Goal: Information Seeking & Learning: Learn about a topic

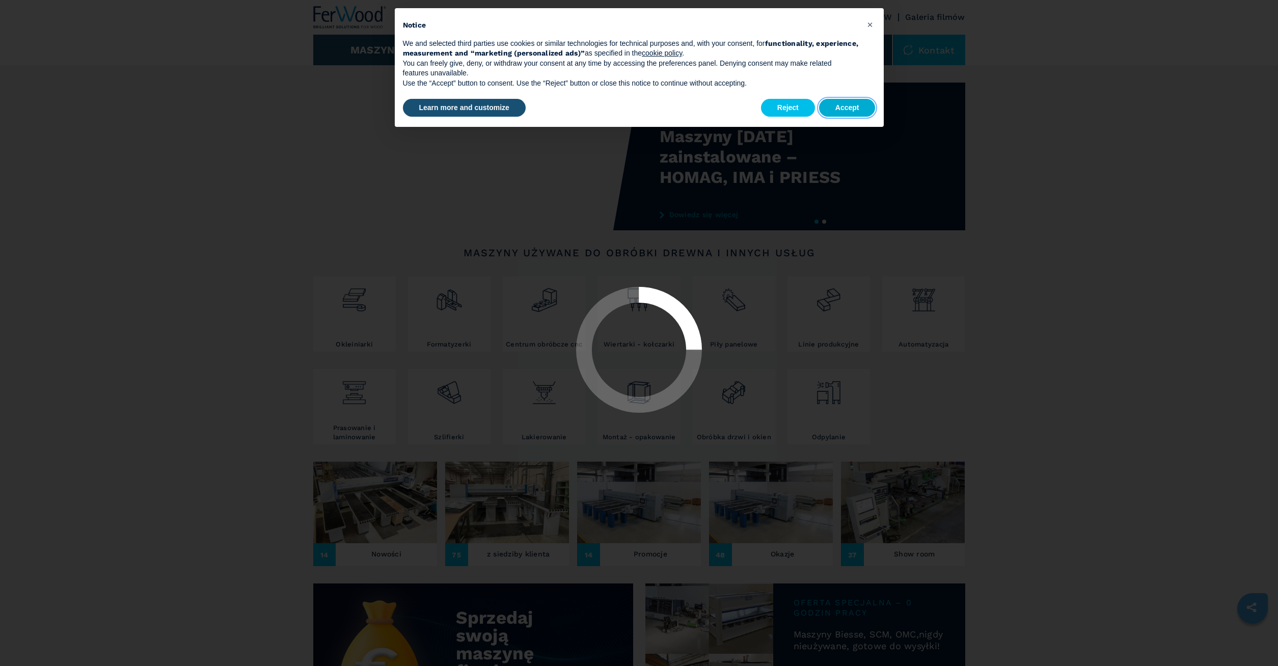
click at [831, 107] on button "Accept" at bounding box center [847, 108] width 57 height 18
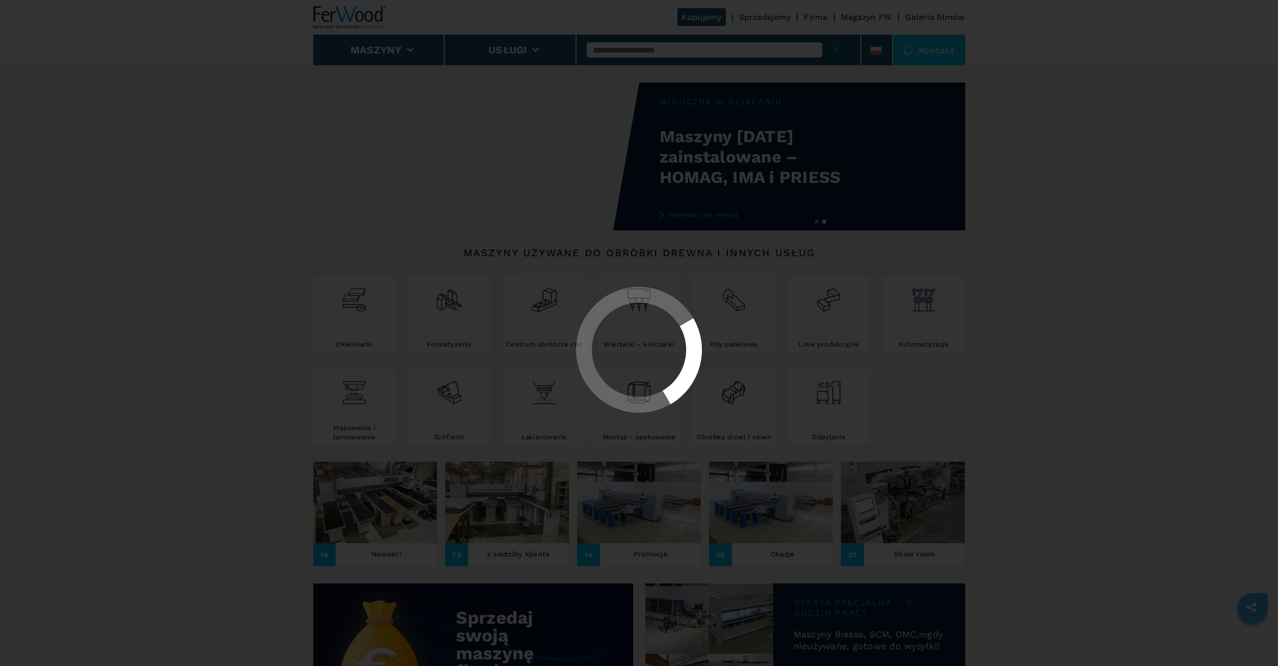
select select "**********"
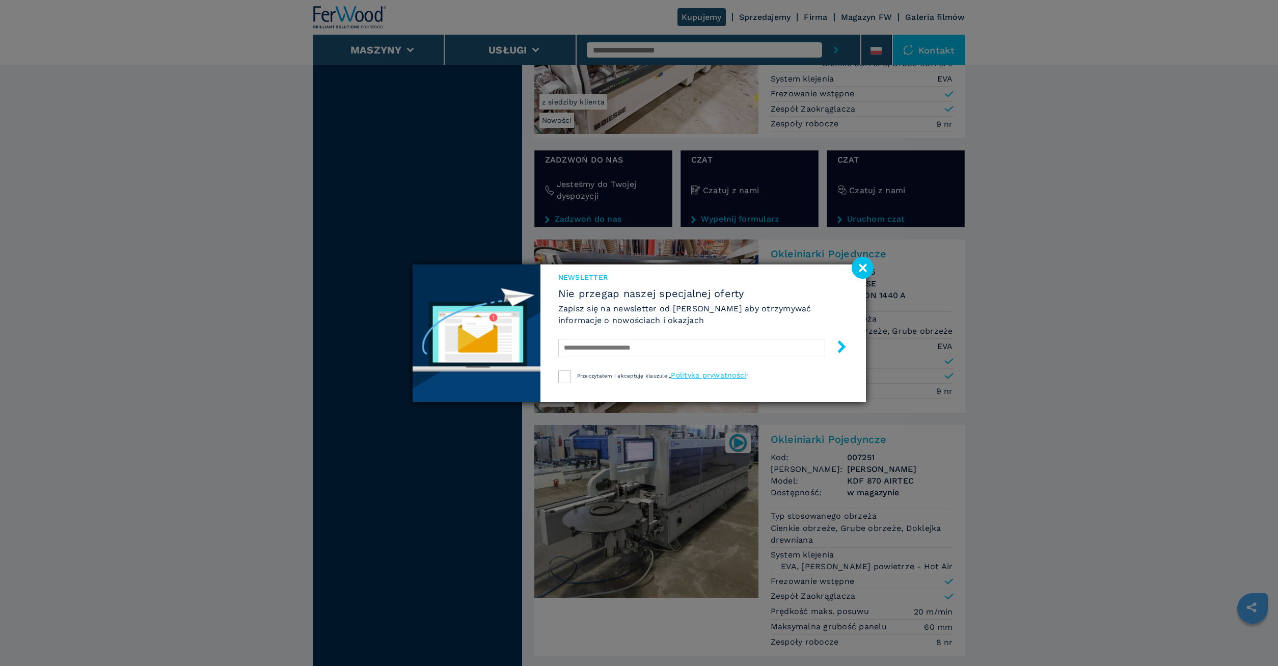
scroll to position [2078, 0]
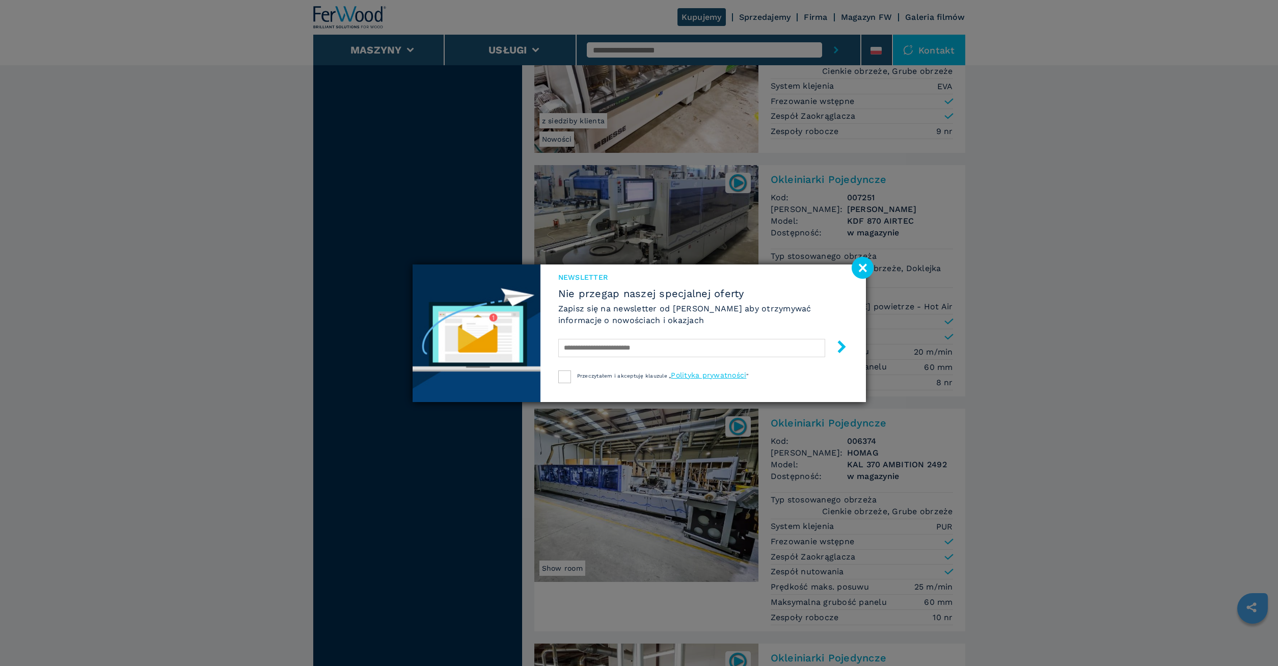
click at [867, 267] on image at bounding box center [862, 268] width 22 height 22
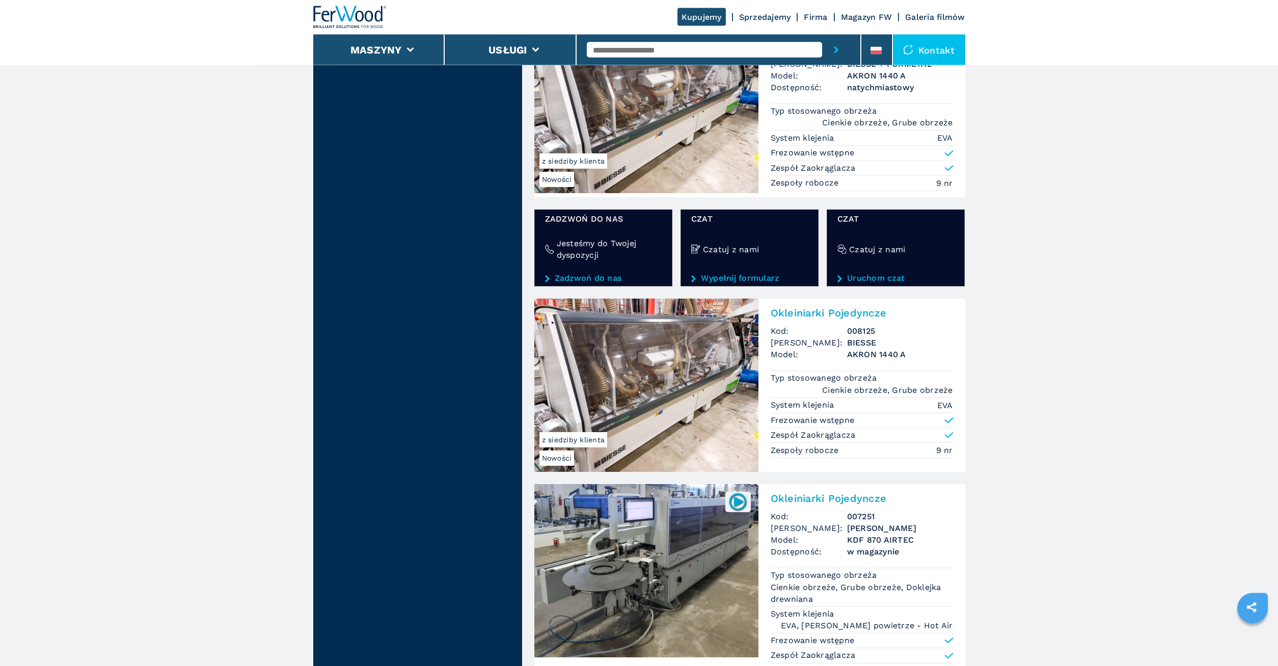
scroll to position [1662, 0]
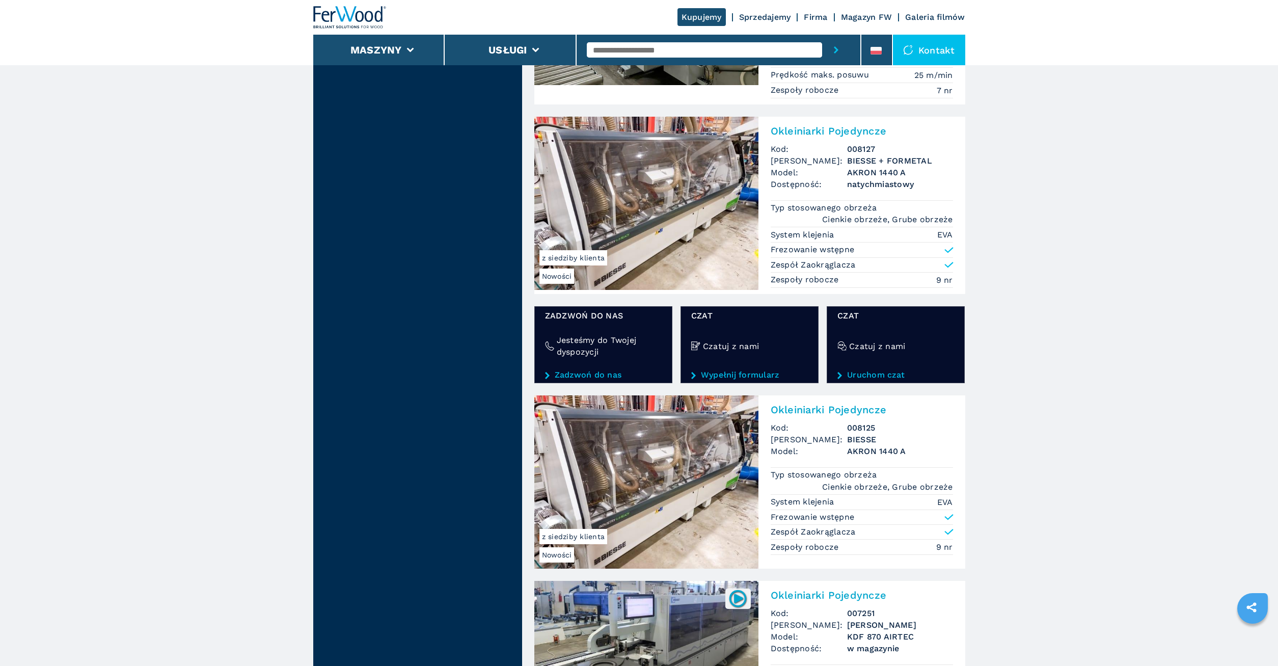
click at [660, 52] on input "text" at bounding box center [704, 49] width 235 height 15
type input "******"
click at [822, 35] on button "submit-button" at bounding box center [836, 50] width 28 height 31
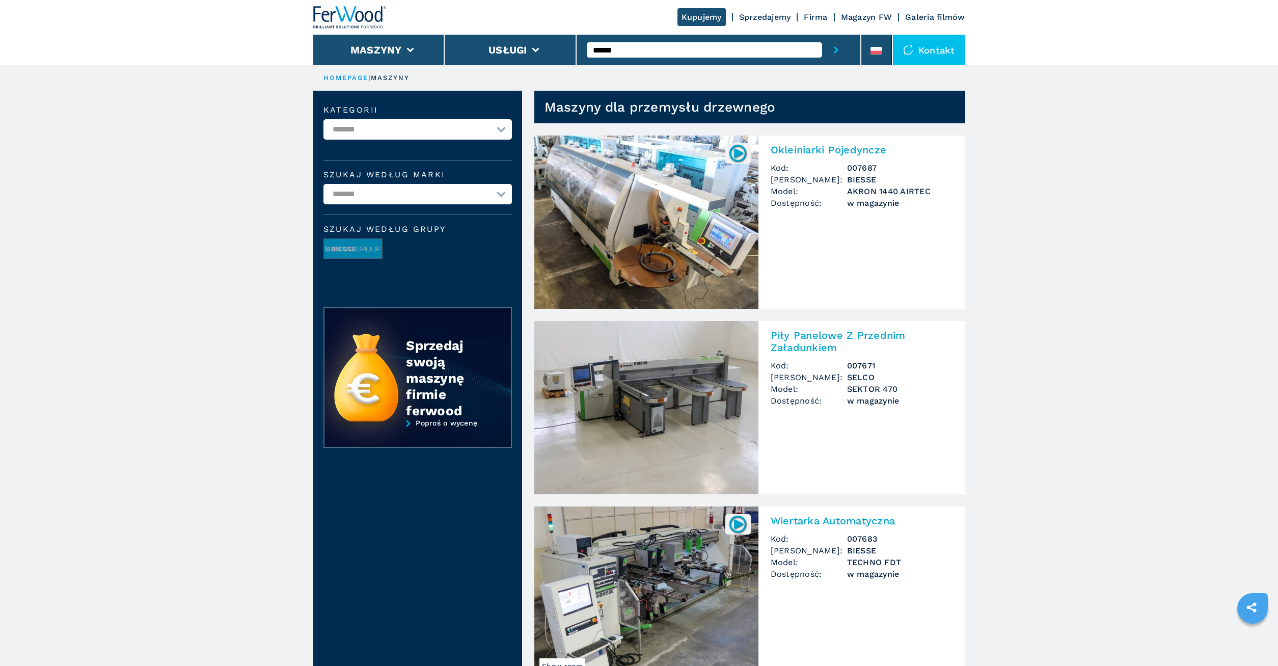
scroll to position [208, 0]
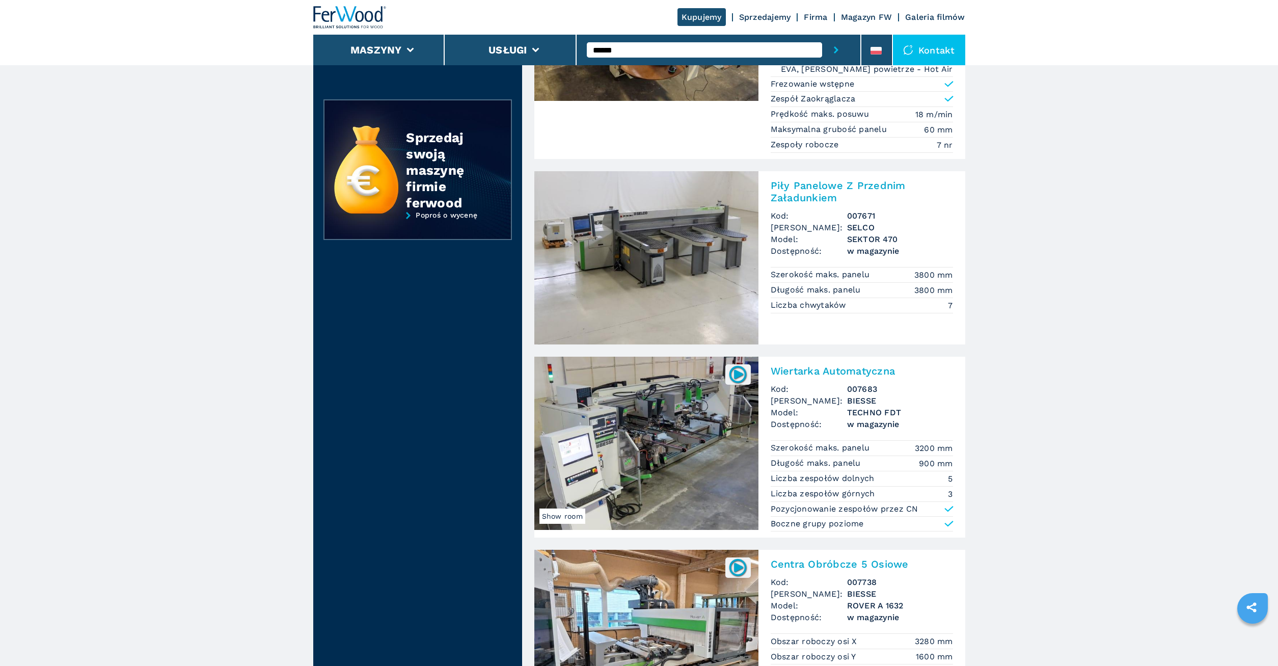
click at [679, 234] on img at bounding box center [646, 257] width 224 height 173
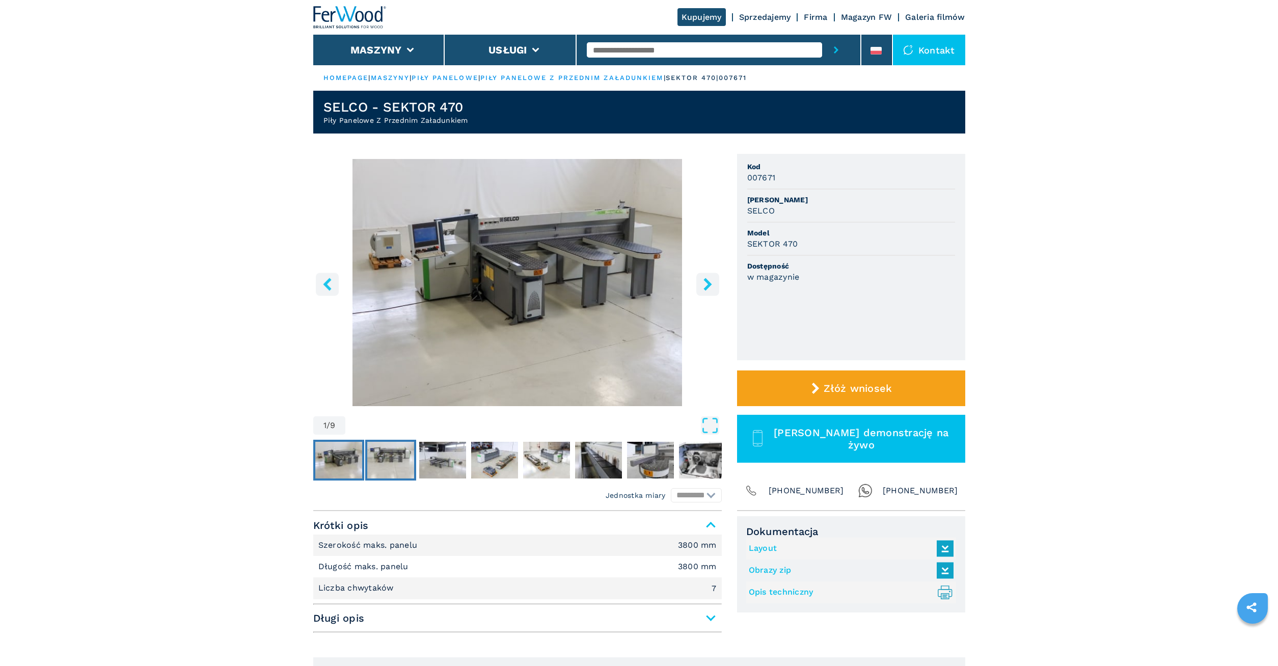
click at [403, 469] on img "Go to Slide 2" at bounding box center [390, 460] width 47 height 37
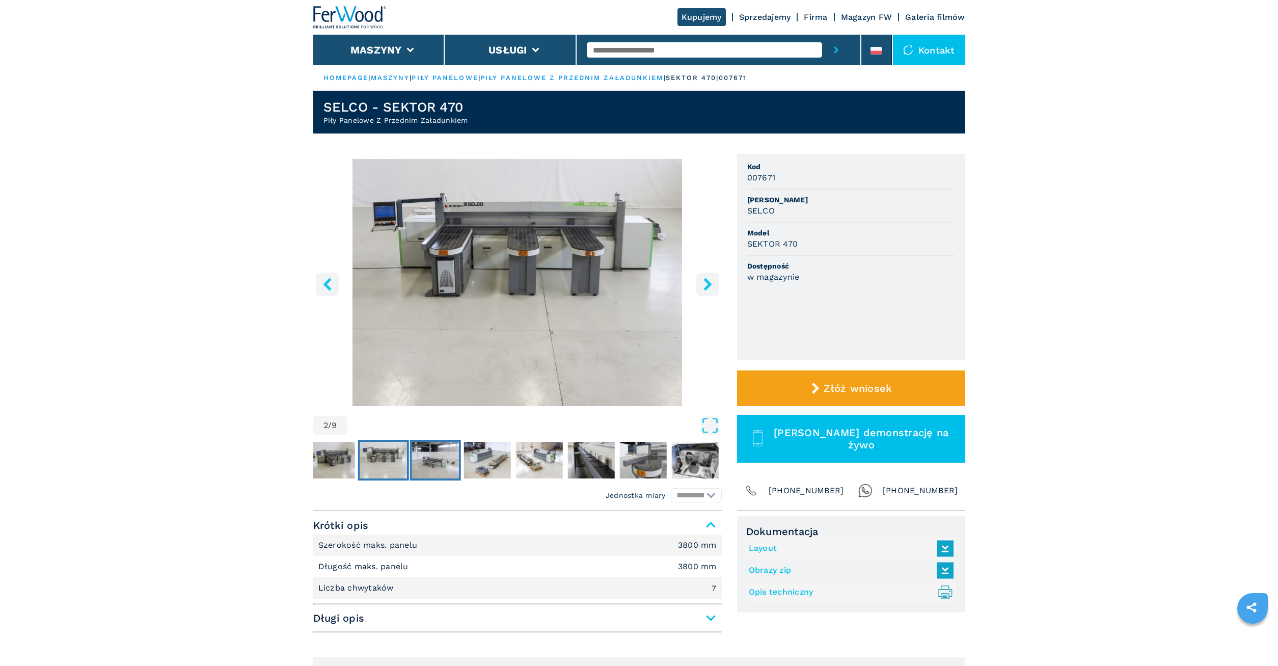
click at [429, 453] on img "Go to Slide 3" at bounding box center [434, 460] width 47 height 37
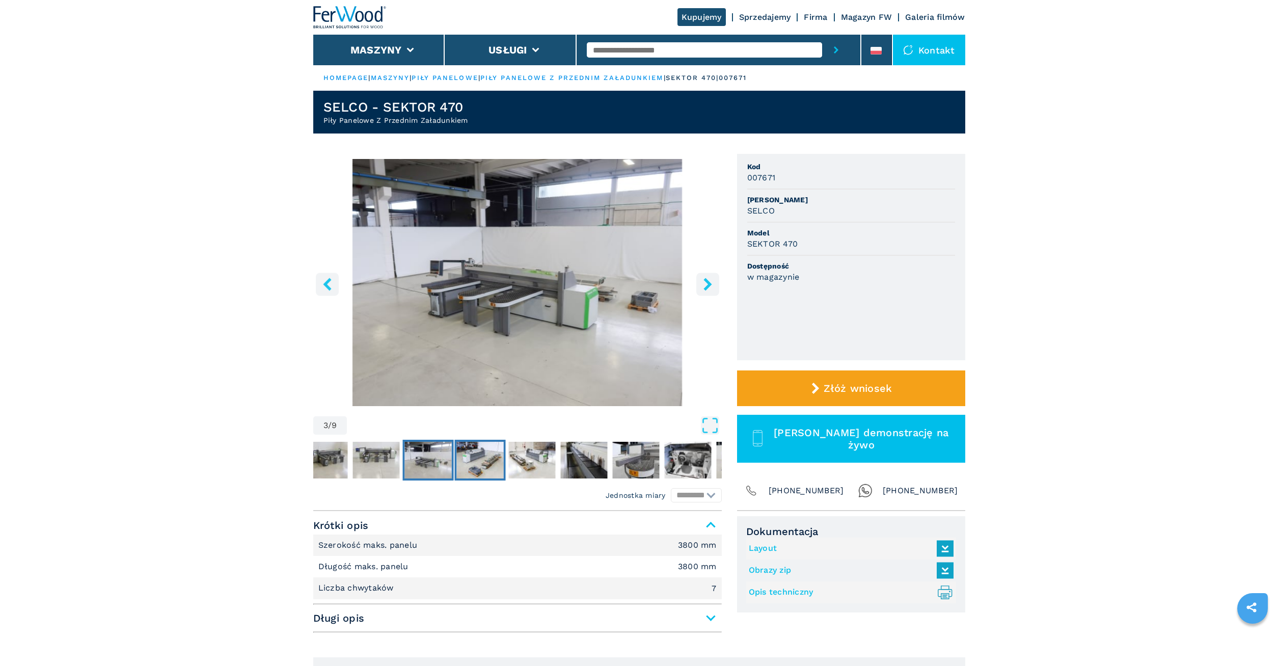
click at [490, 458] on img "Go to Slide 4" at bounding box center [479, 460] width 47 height 37
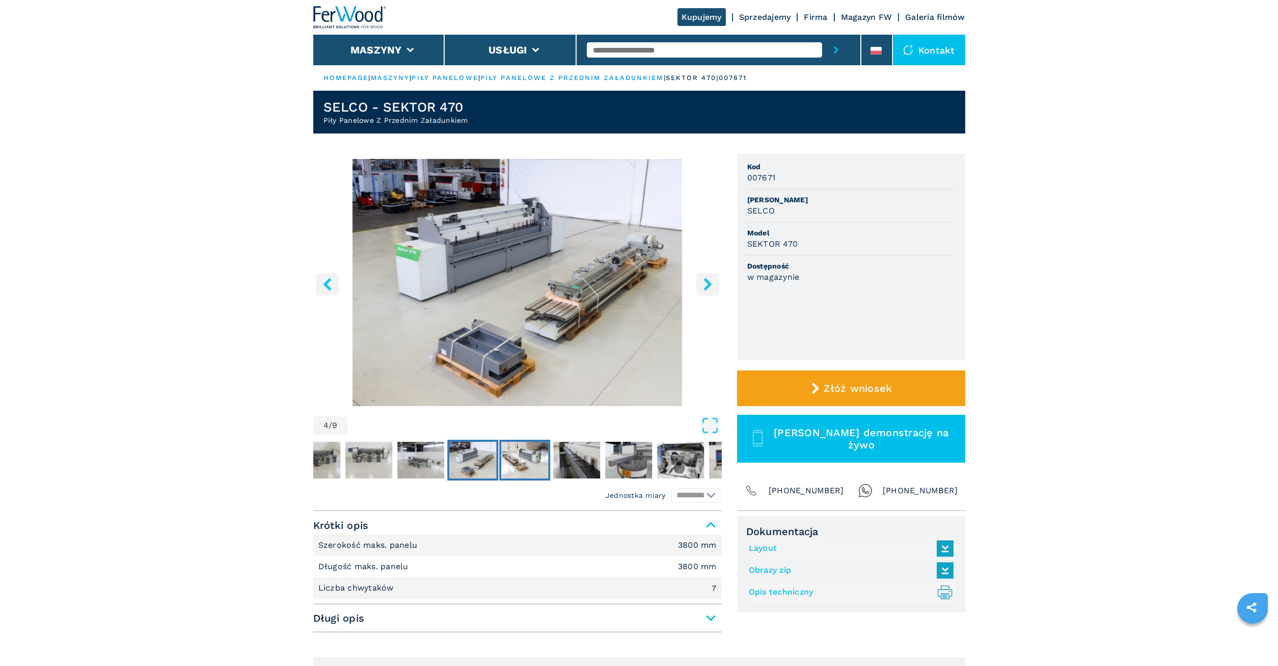
click at [519, 457] on img "Go to Slide 5" at bounding box center [524, 460] width 47 height 37
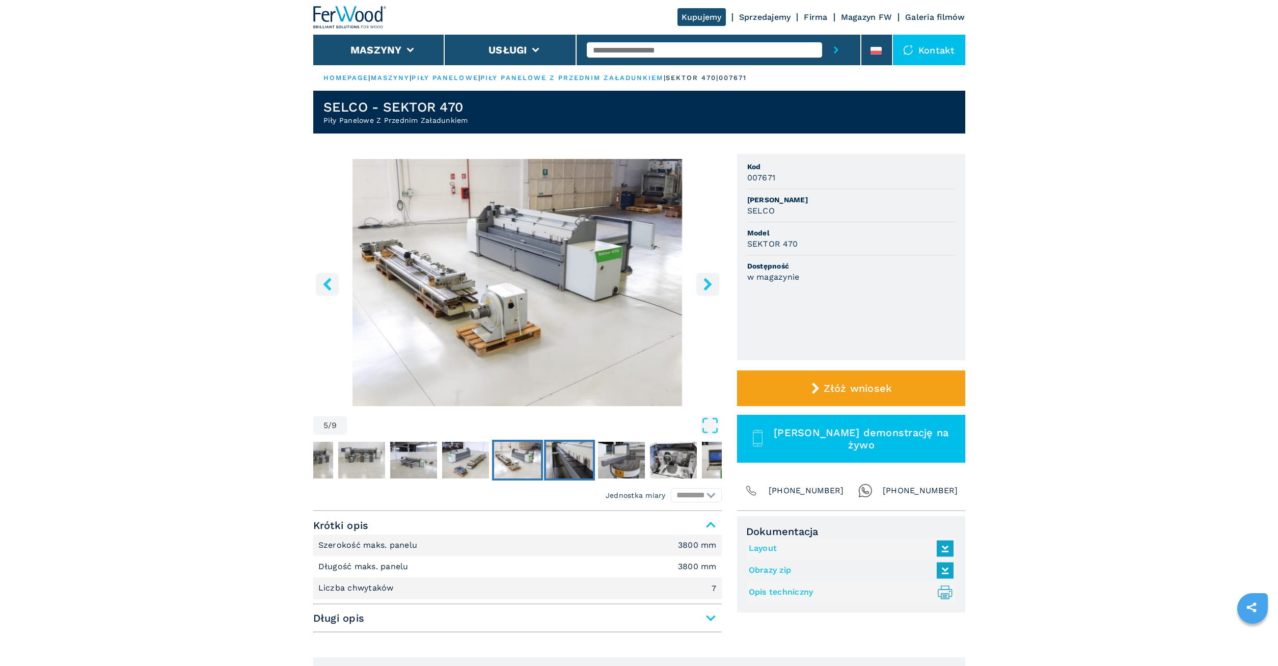
click at [577, 458] on img "Go to Slide 6" at bounding box center [569, 460] width 47 height 37
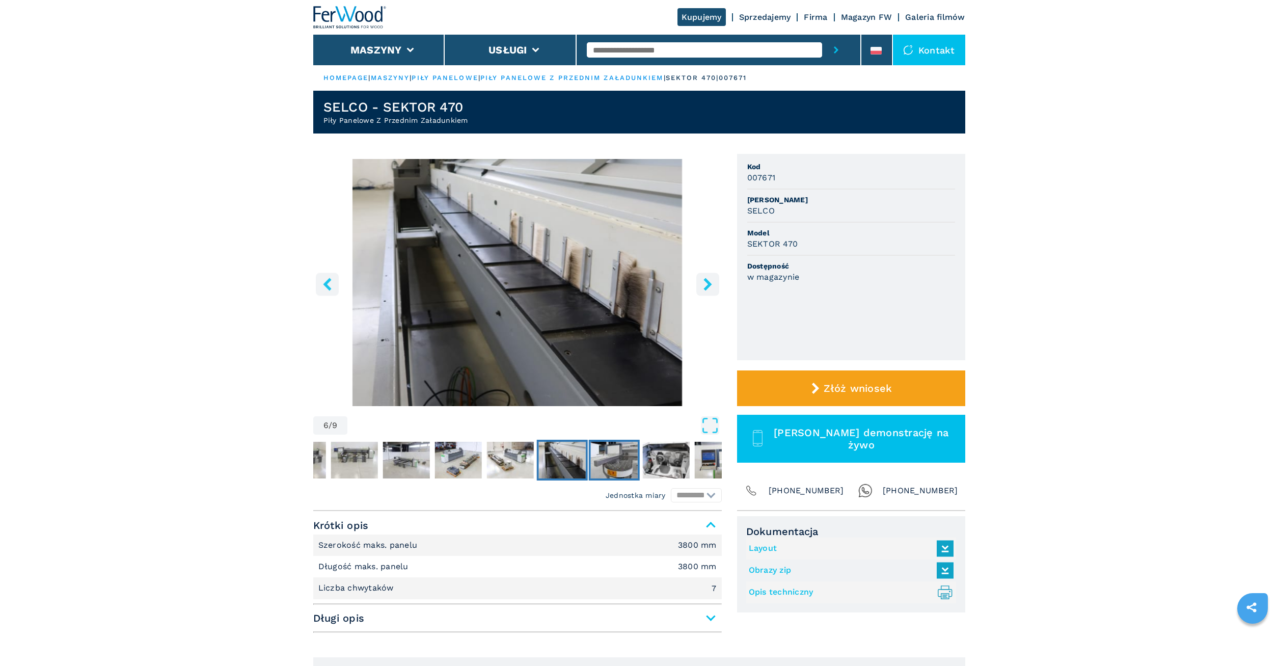
click at [625, 462] on img "Go to Slide 7" at bounding box center [613, 460] width 47 height 37
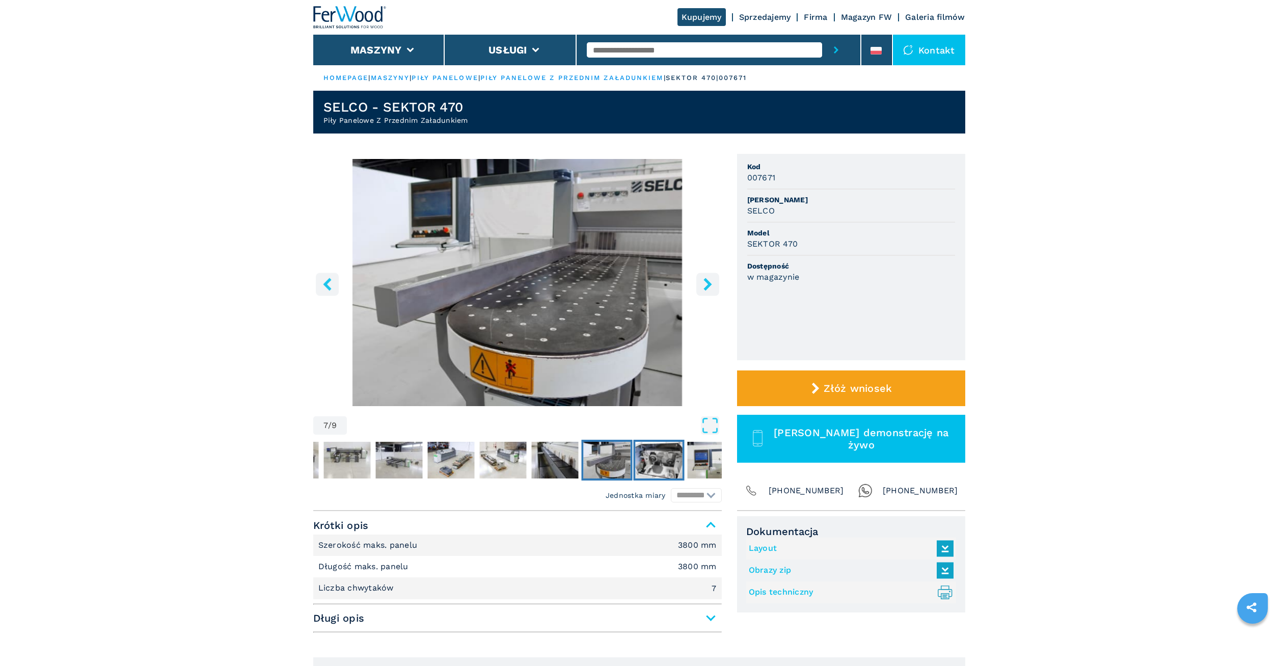
click at [648, 464] on img "Go to Slide 8" at bounding box center [658, 460] width 47 height 37
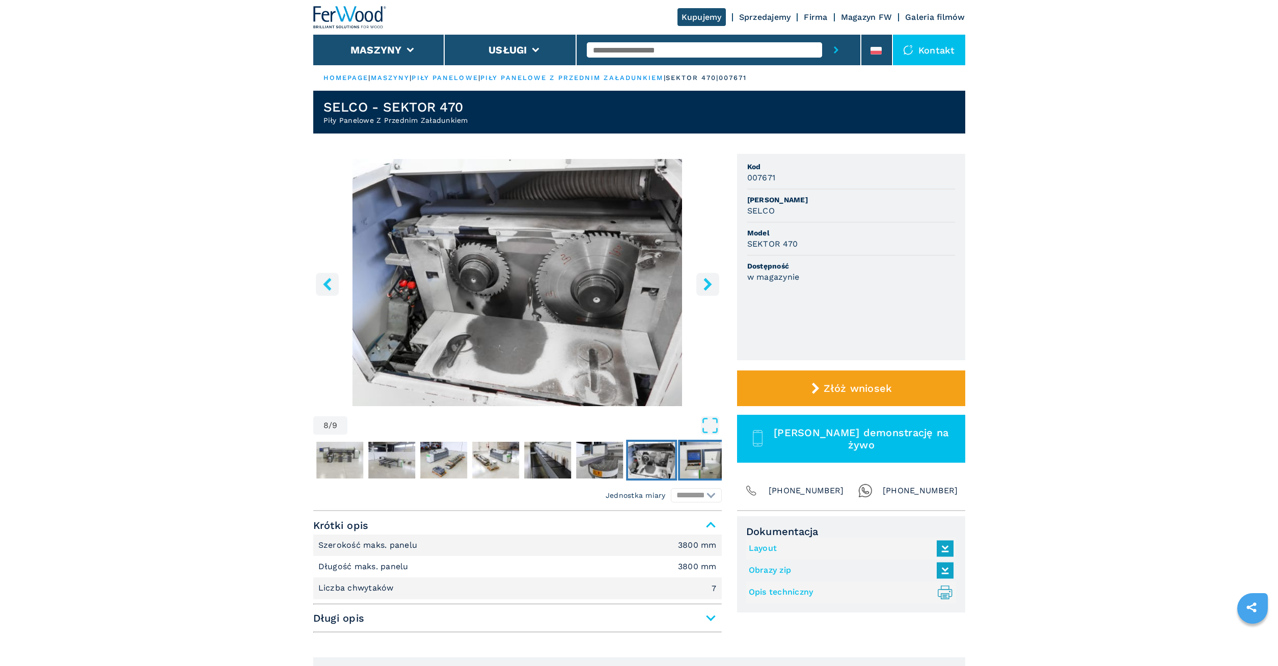
click at [689, 468] on img "Go to Slide 9" at bounding box center [703, 460] width 47 height 37
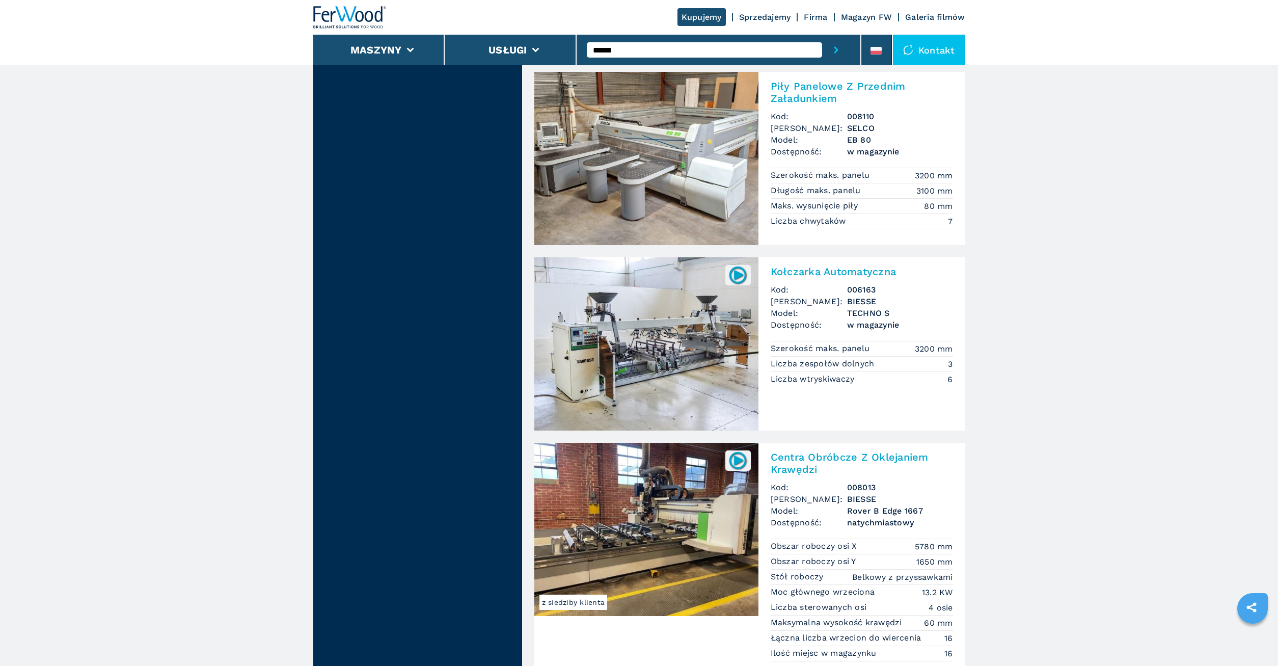
scroll to position [2285, 0]
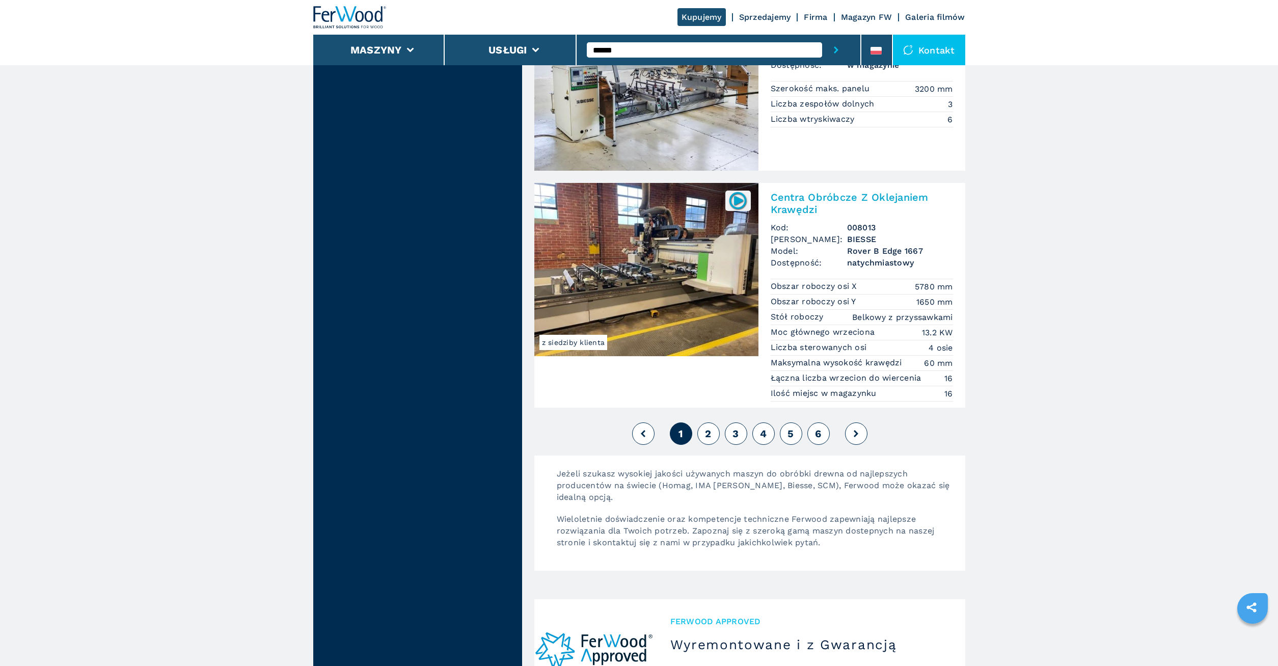
click at [699, 441] on div "1 2 3 4 5 6" at bounding box center [749, 433] width 431 height 27
click at [712, 441] on button "2" at bounding box center [708, 433] width 22 height 22
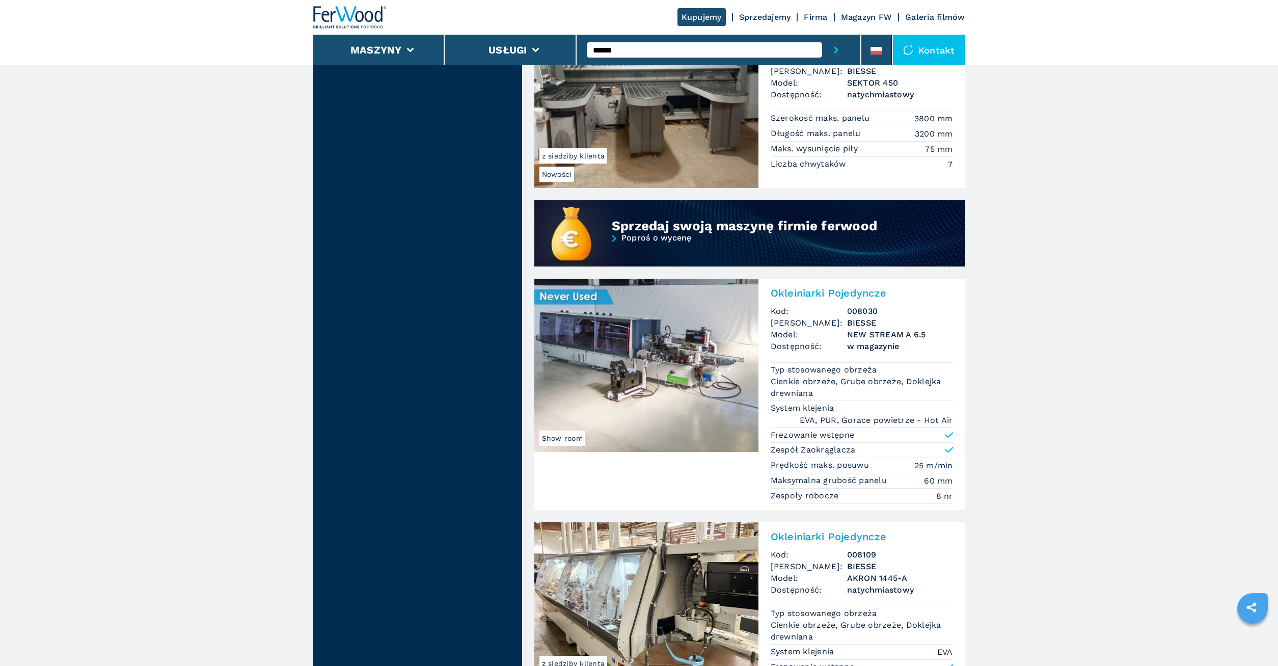
scroll to position [831, 0]
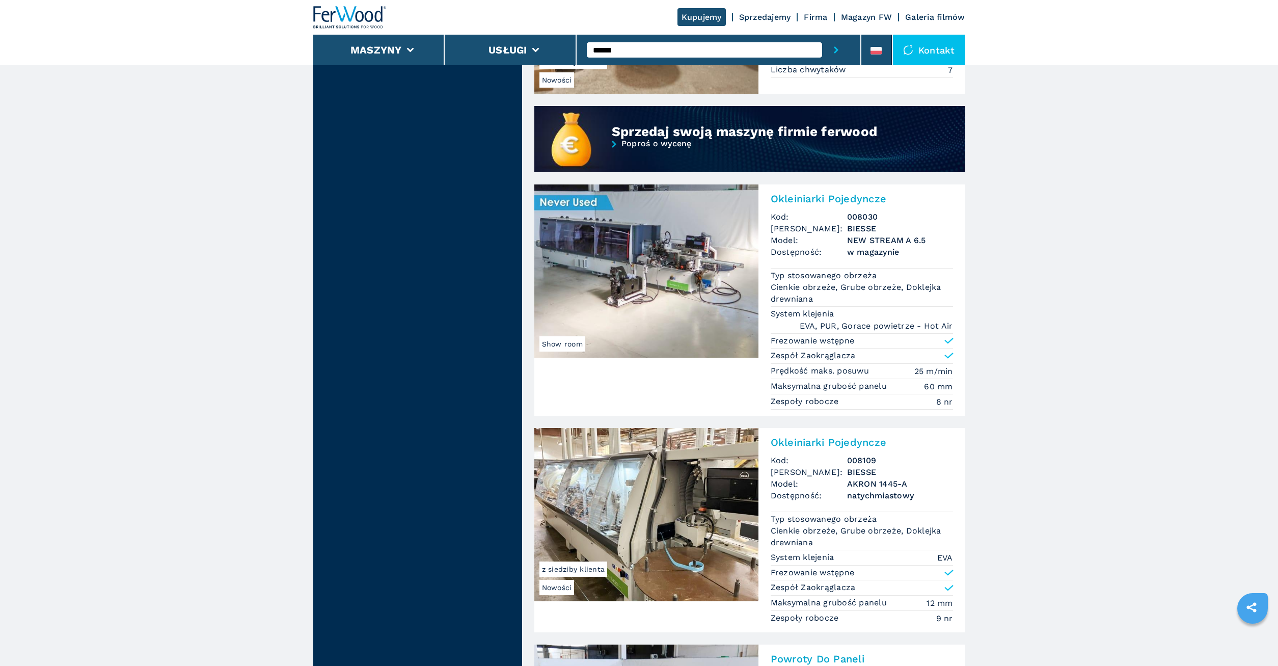
click at [679, 272] on img at bounding box center [646, 270] width 224 height 173
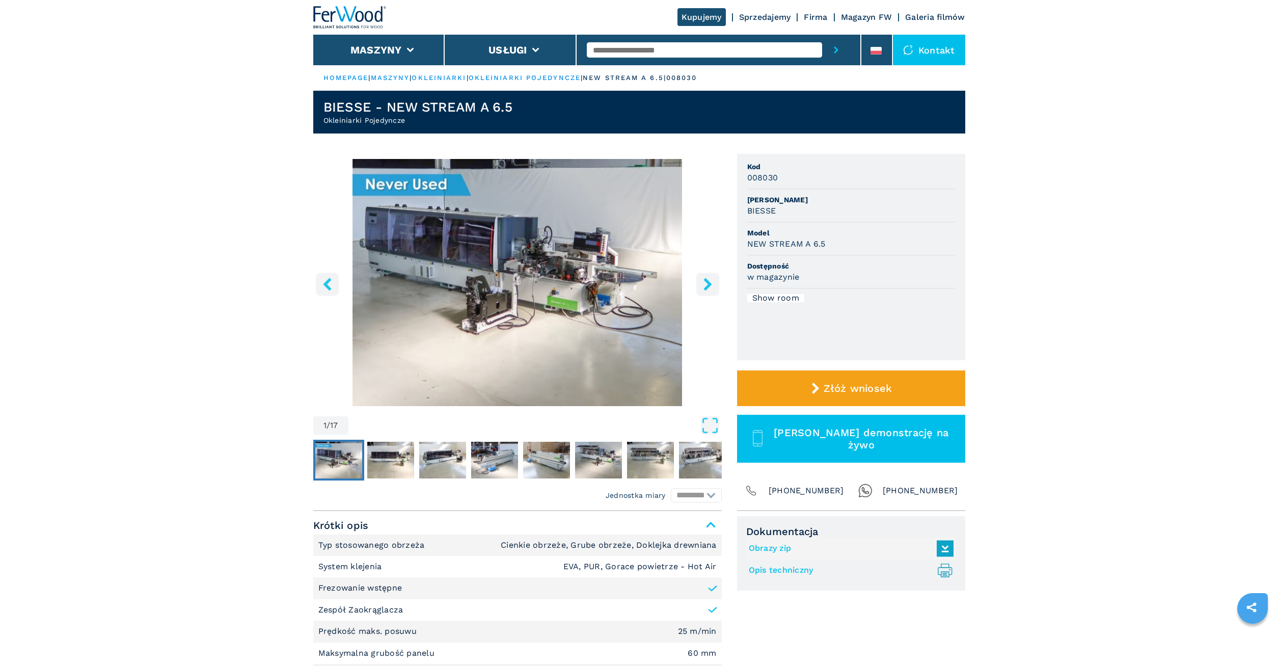
click at [476, 332] on img "Go to Slide 1" at bounding box center [517, 282] width 408 height 247
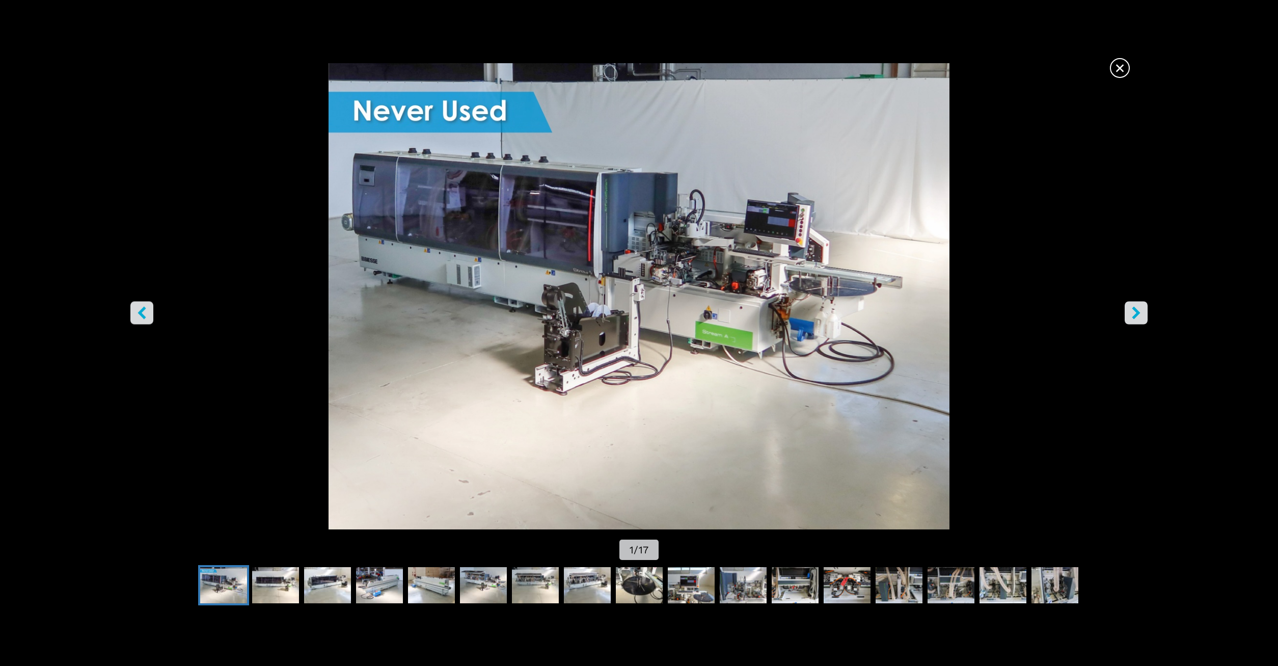
click at [1137, 306] on button "right-button" at bounding box center [1135, 312] width 23 height 23
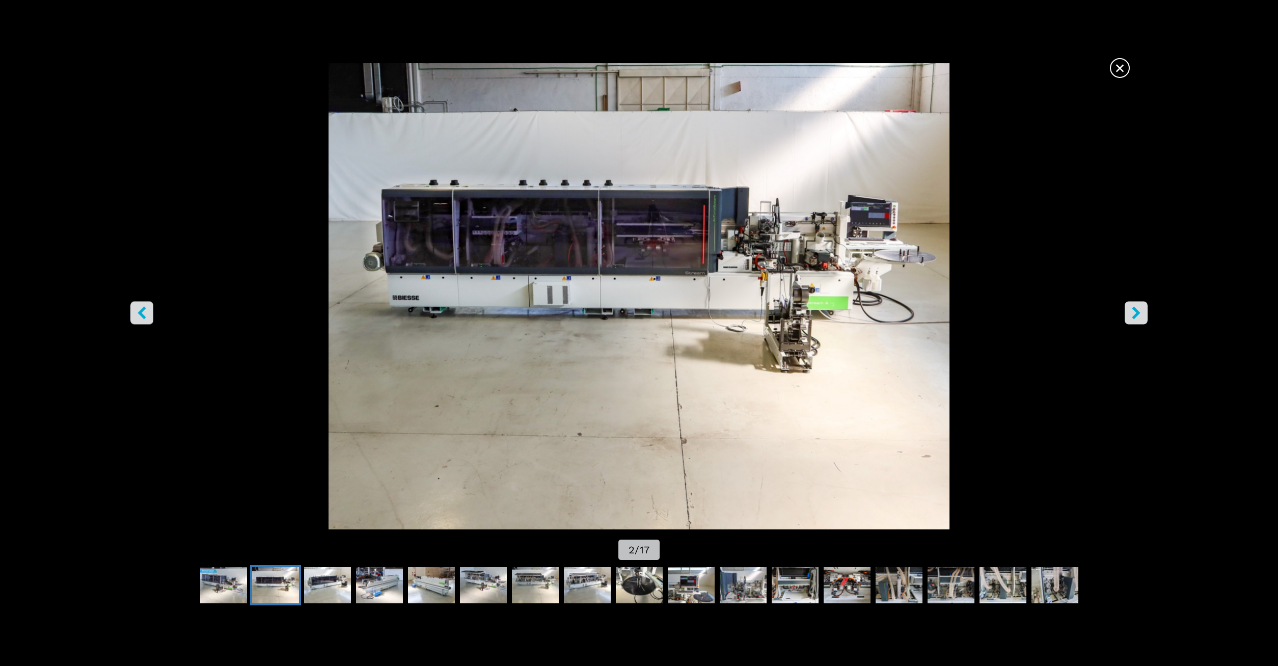
click at [1137, 306] on button "right-button" at bounding box center [1135, 312] width 23 height 23
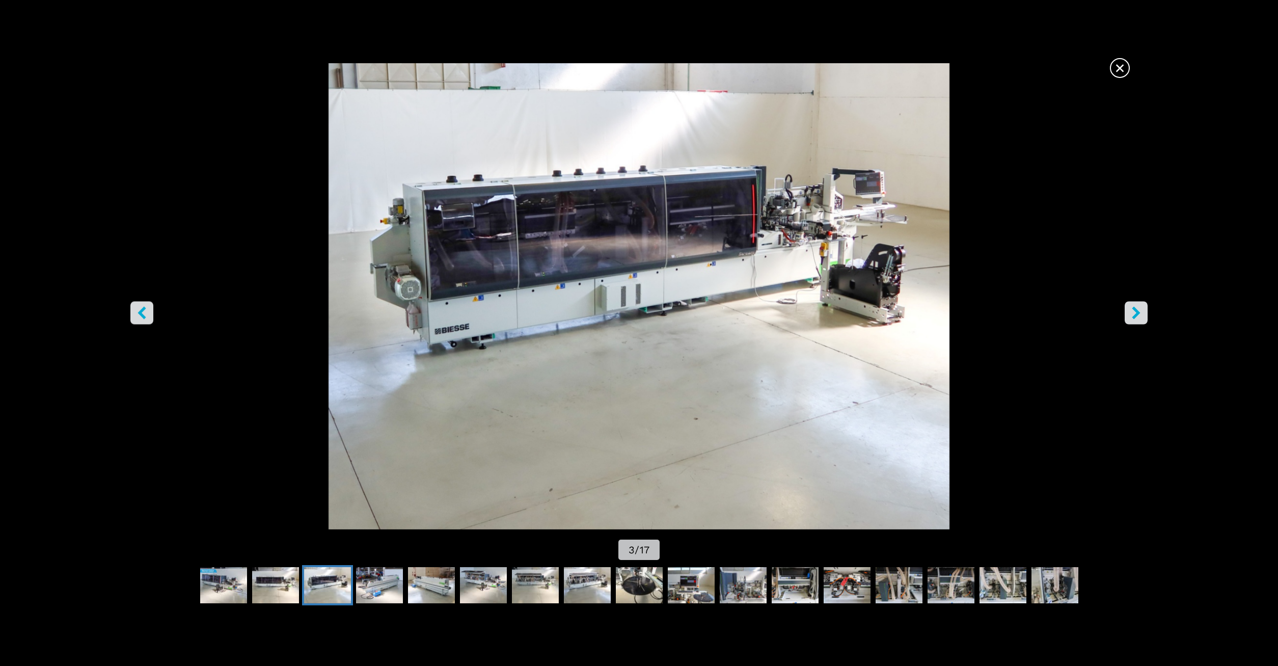
click at [1137, 306] on button "right-button" at bounding box center [1135, 312] width 23 height 23
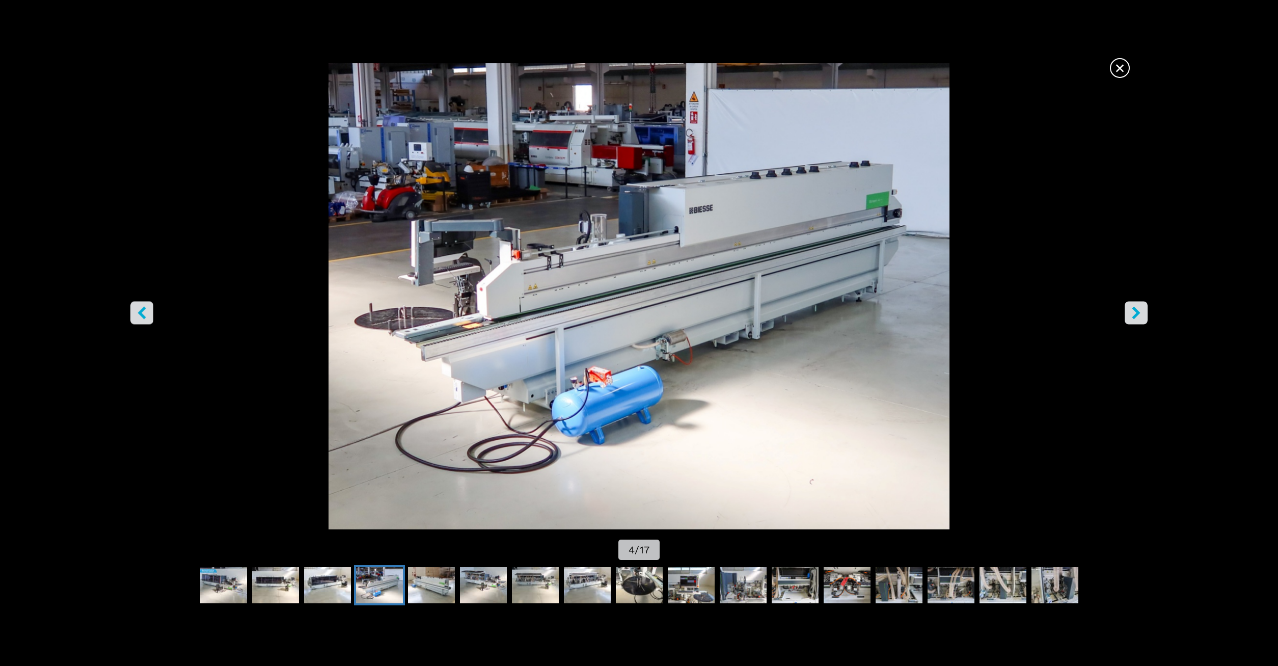
click at [1137, 307] on icon "right-button" at bounding box center [1135, 312] width 13 height 13
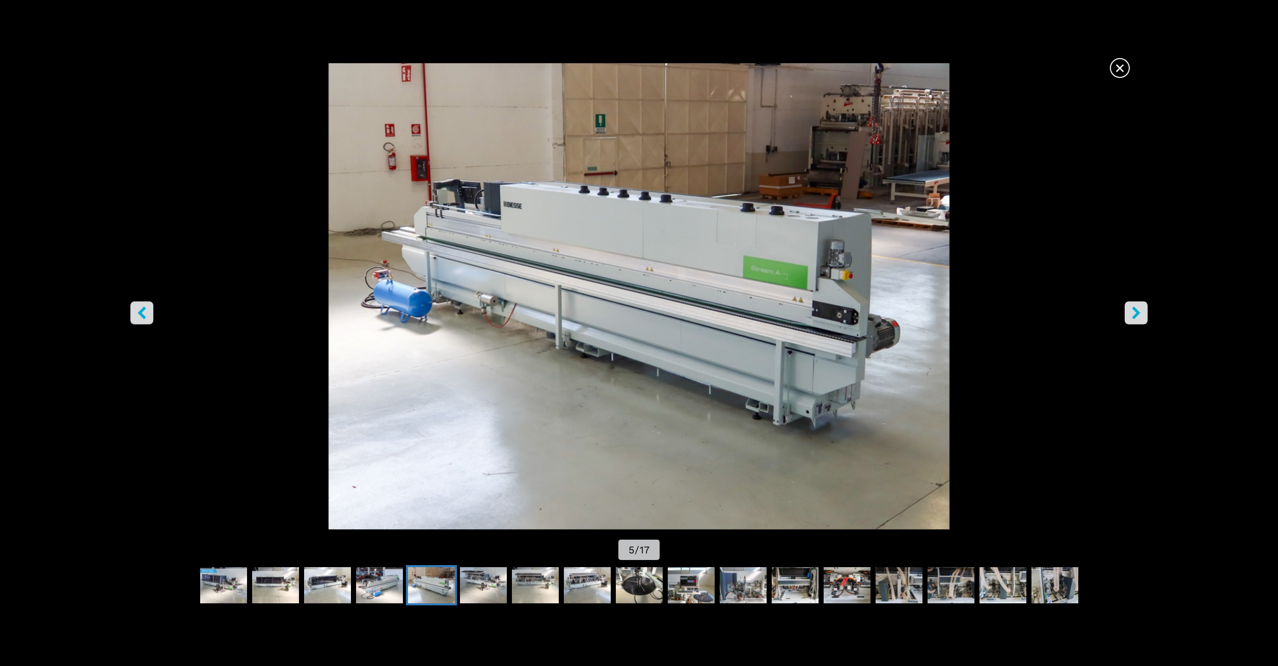
click at [1137, 307] on icon "right-button" at bounding box center [1135, 312] width 13 height 13
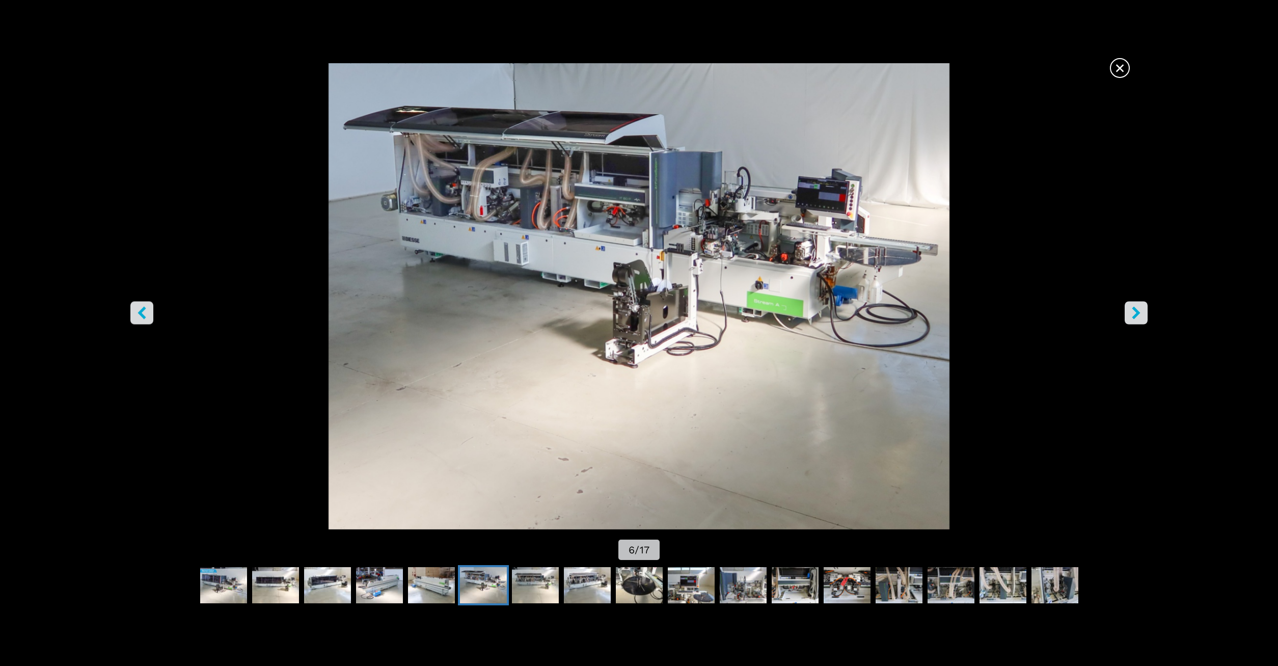
click at [1137, 307] on icon "right-button" at bounding box center [1135, 312] width 13 height 13
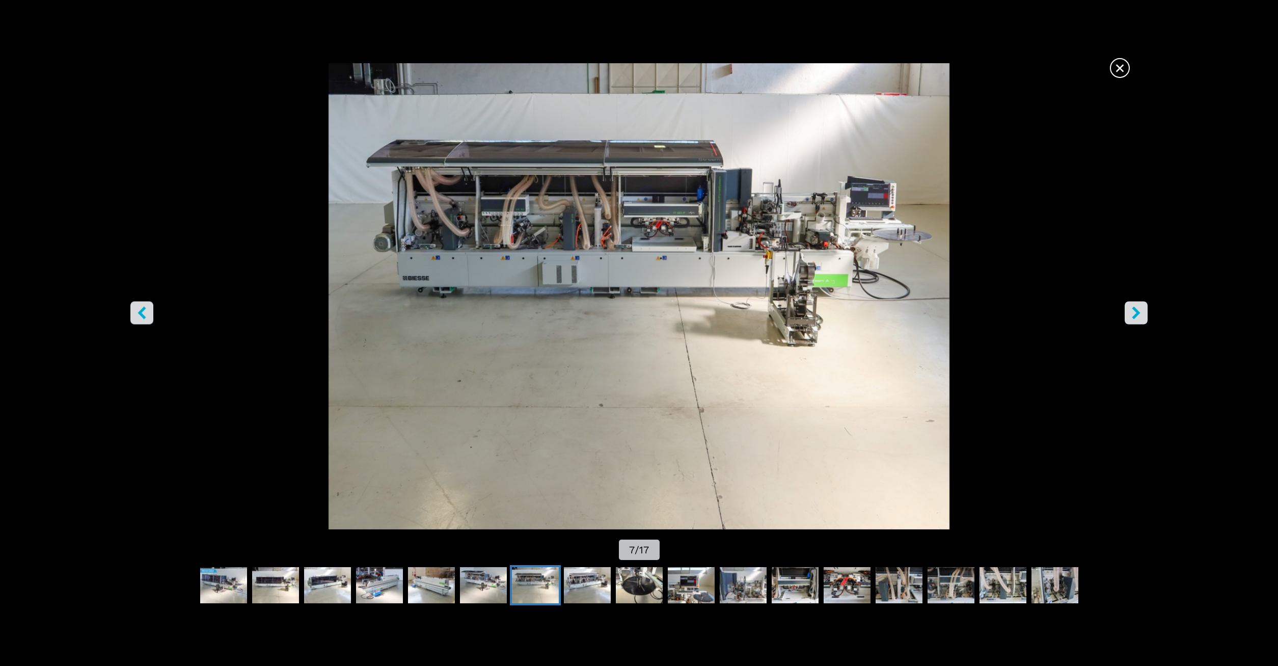
click at [1137, 307] on icon "right-button" at bounding box center [1135, 312] width 13 height 13
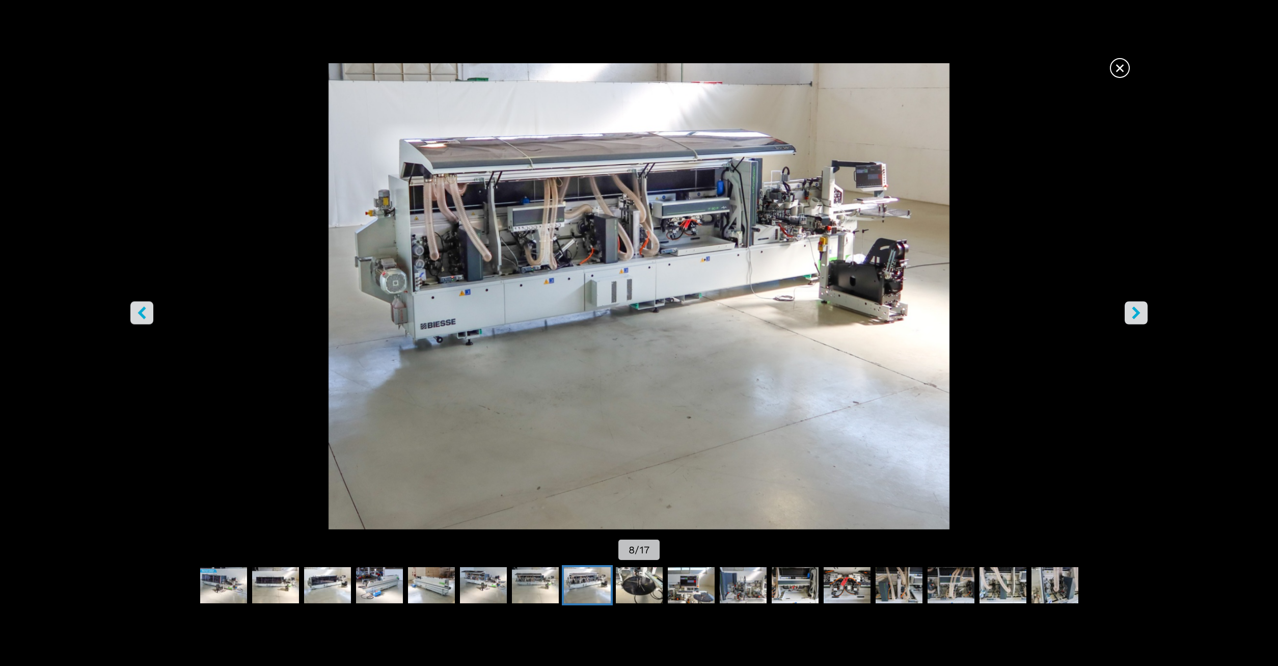
click at [1137, 307] on icon "right-button" at bounding box center [1135, 312] width 13 height 13
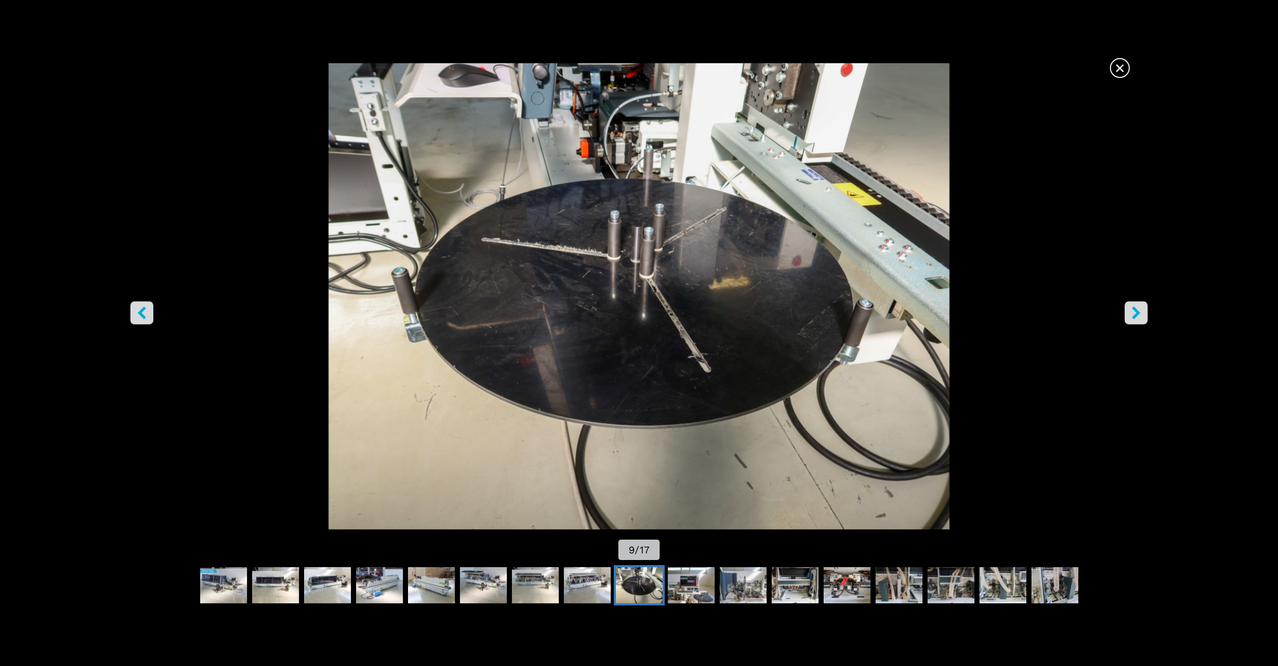
click at [1137, 307] on icon "right-button" at bounding box center [1135, 312] width 13 height 13
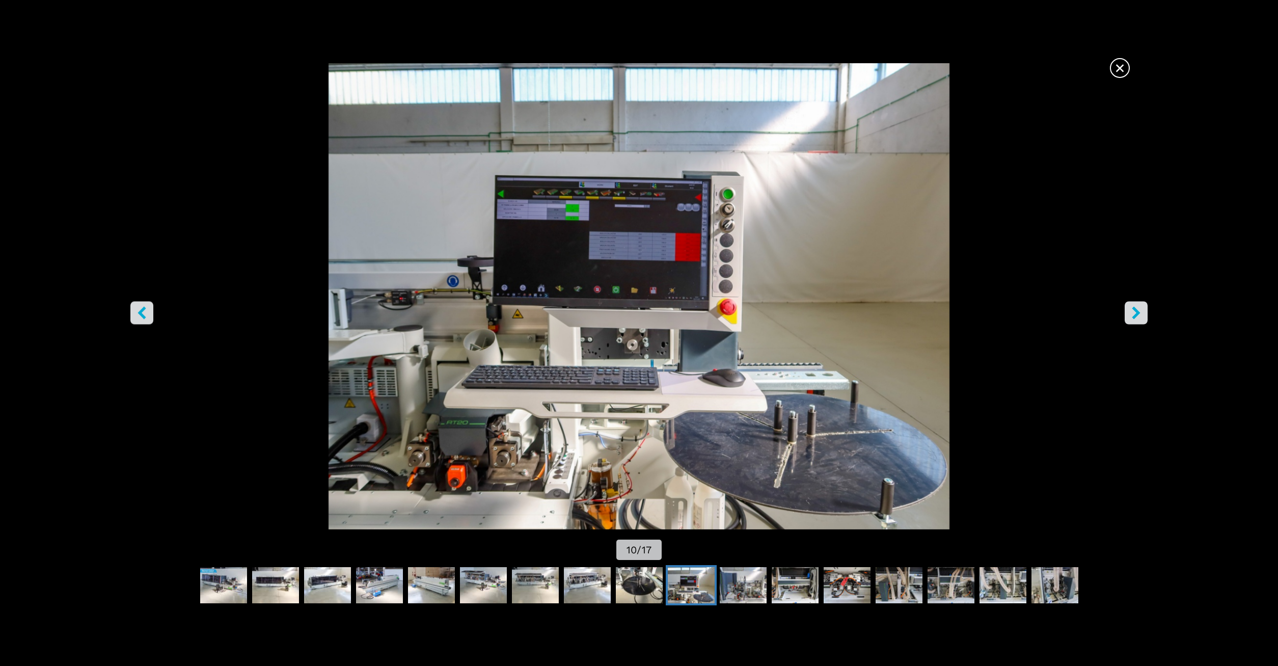
click at [1137, 307] on icon "right-button" at bounding box center [1135, 312] width 13 height 13
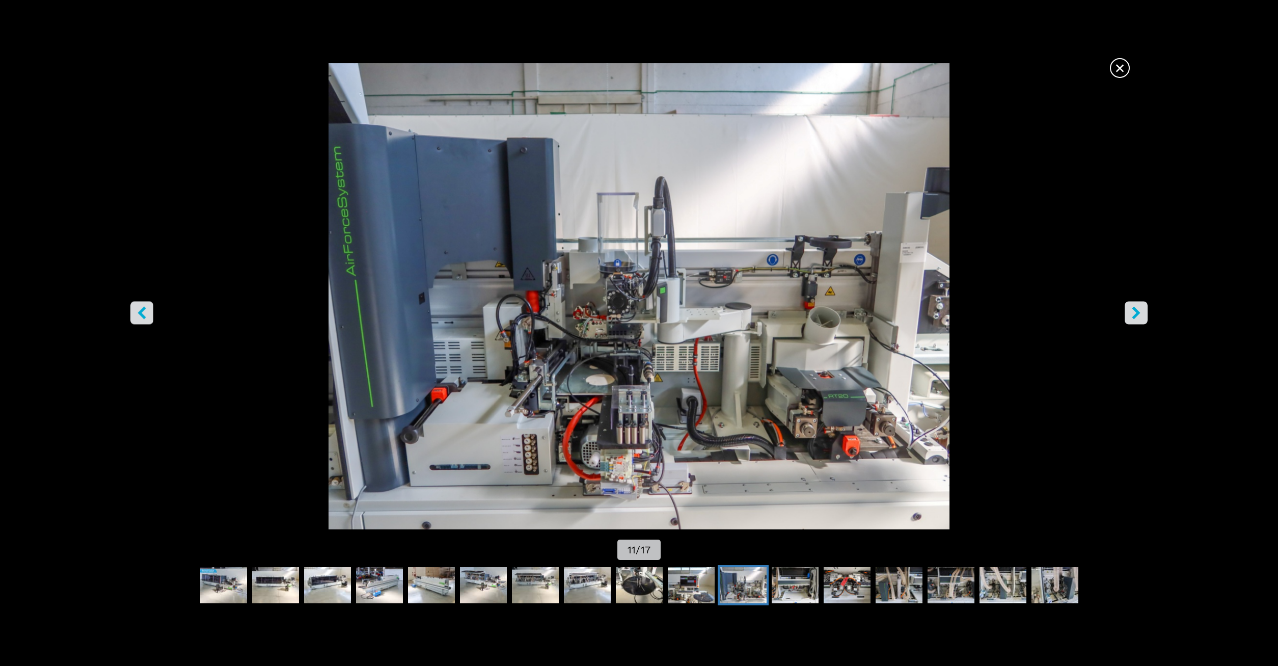
click at [1137, 307] on icon "right-button" at bounding box center [1135, 312] width 13 height 13
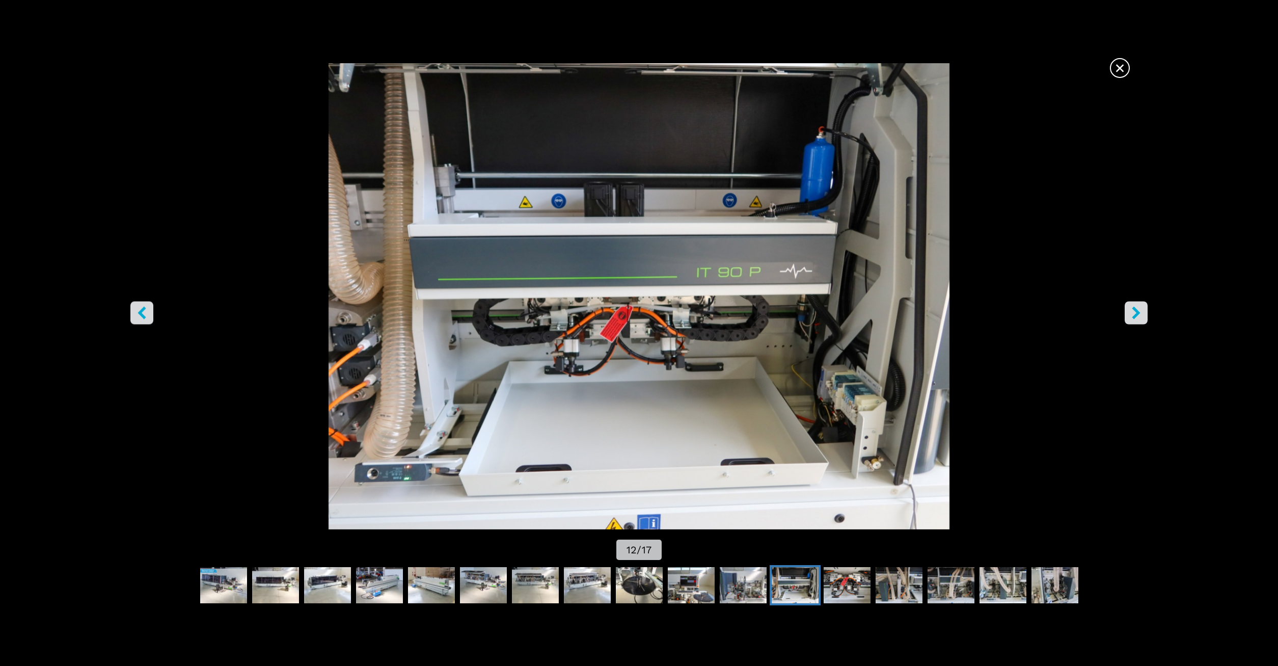
click at [1137, 307] on icon "right-button" at bounding box center [1135, 312] width 13 height 13
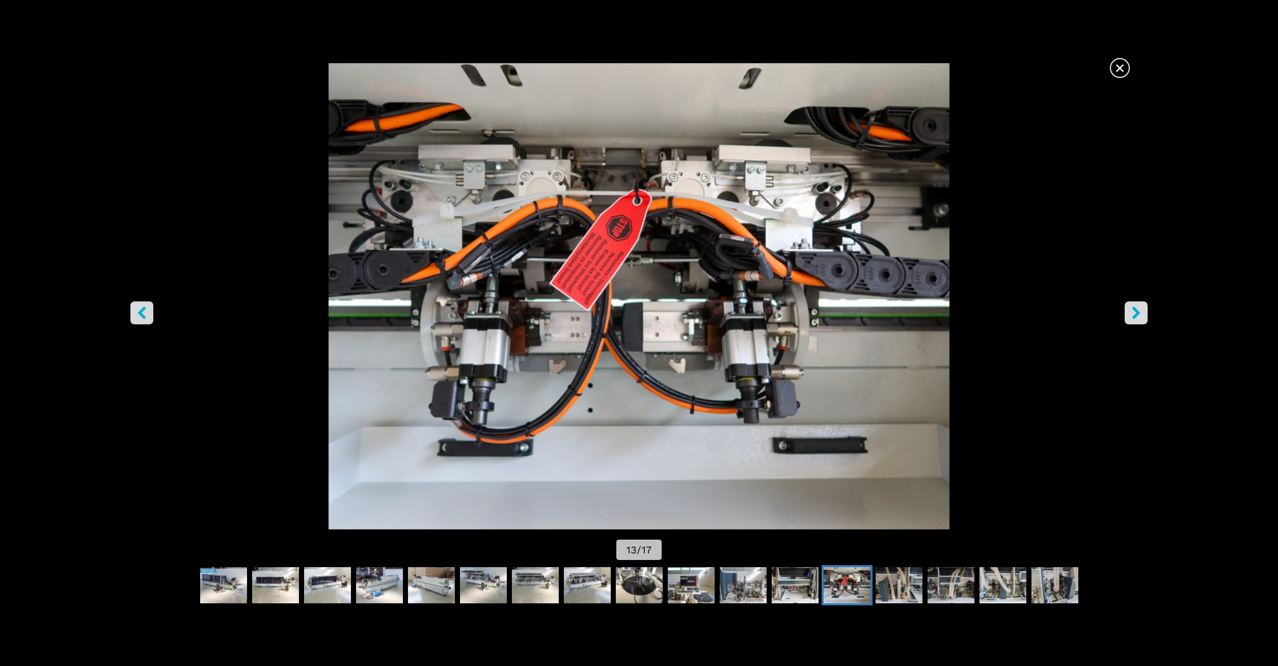
click at [1136, 307] on icon "right-button" at bounding box center [1135, 312] width 13 height 13
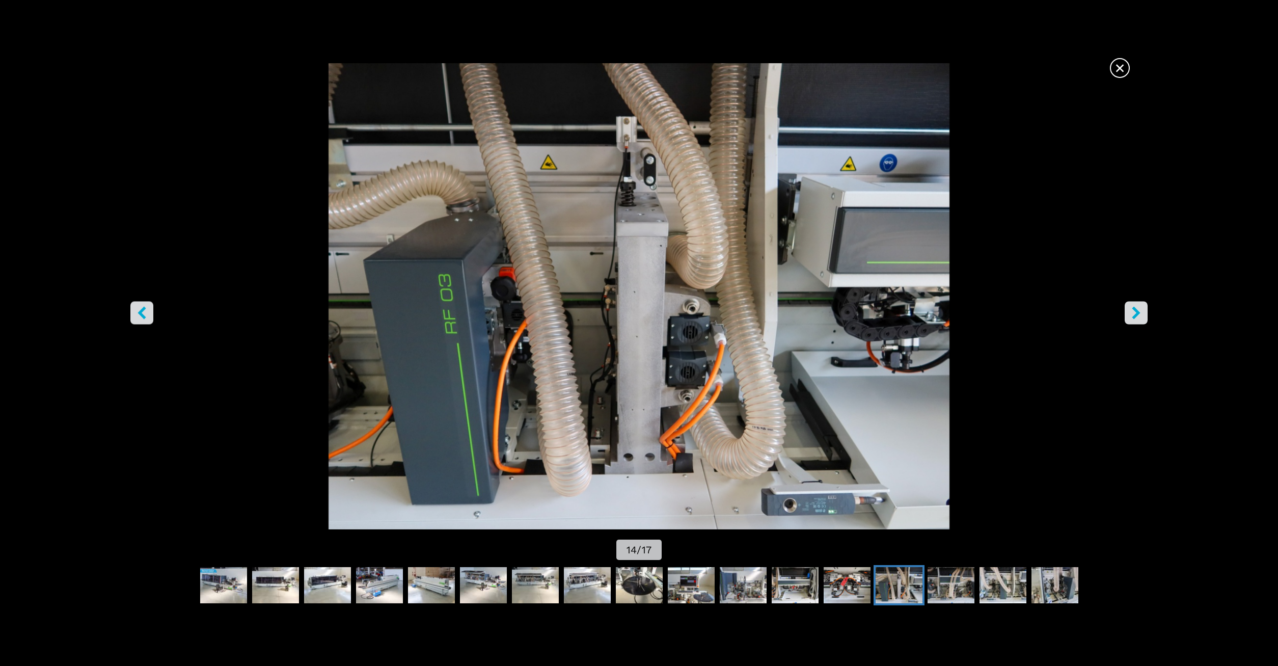
click at [1136, 307] on icon "right-button" at bounding box center [1135, 312] width 13 height 13
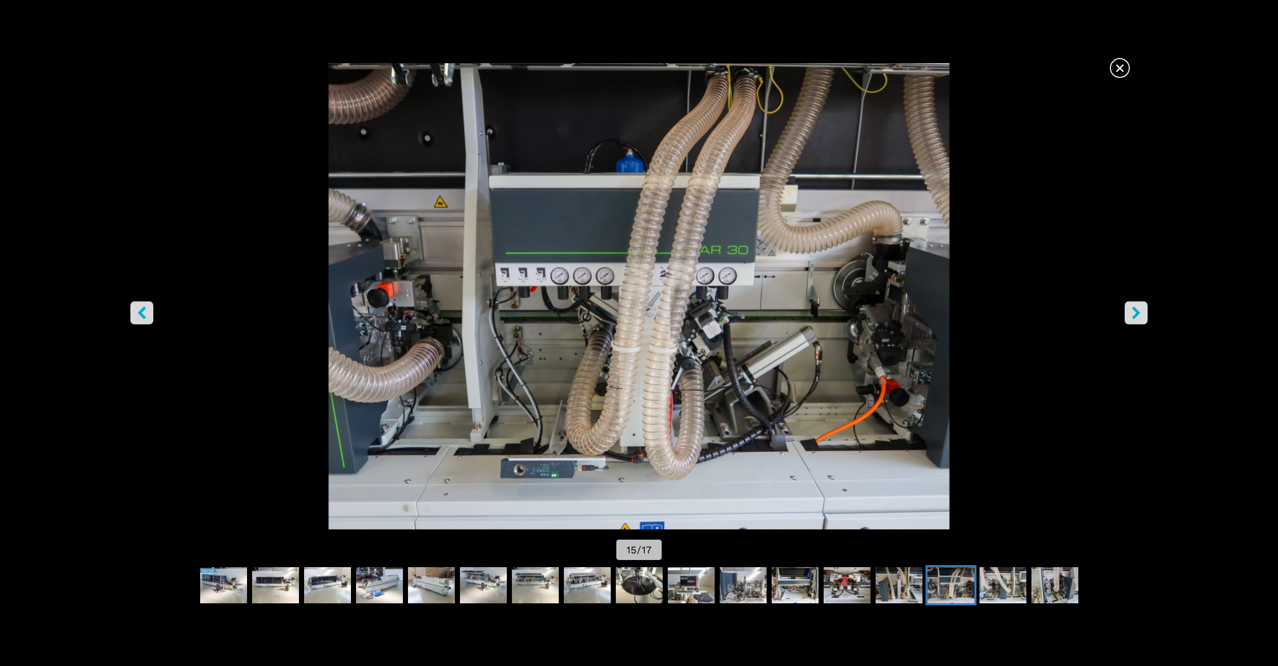
click at [1136, 307] on icon "right-button" at bounding box center [1135, 312] width 13 height 13
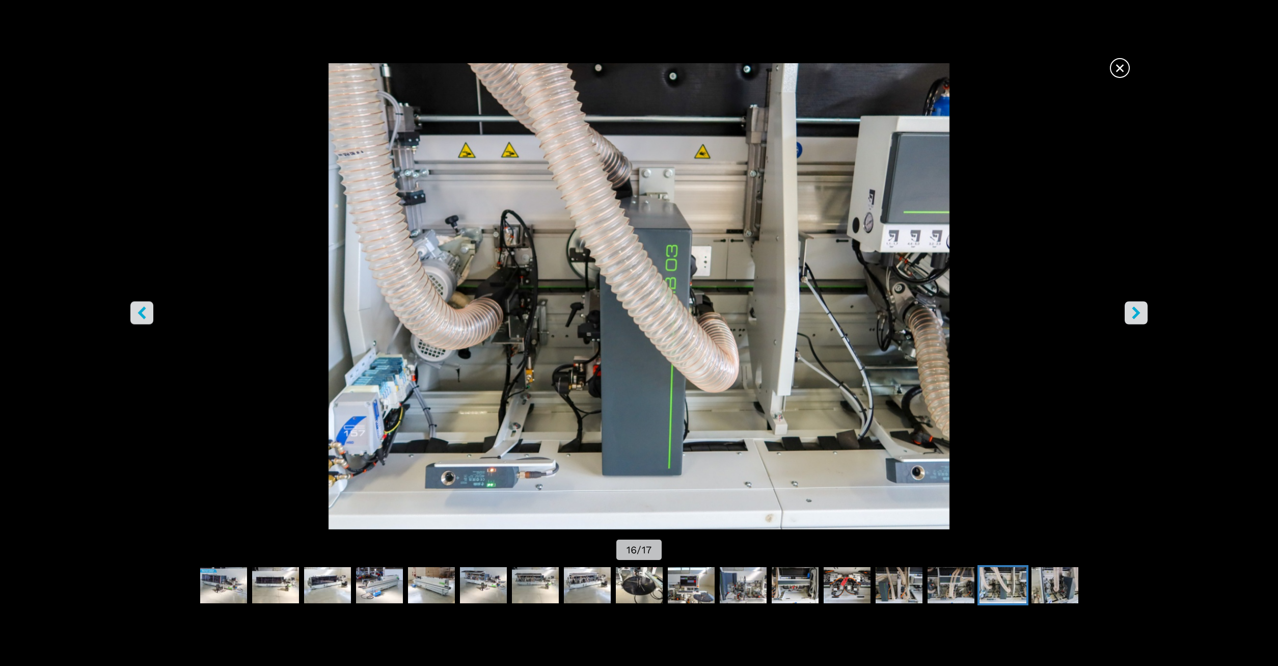
click at [1136, 307] on icon "right-button" at bounding box center [1135, 312] width 13 height 13
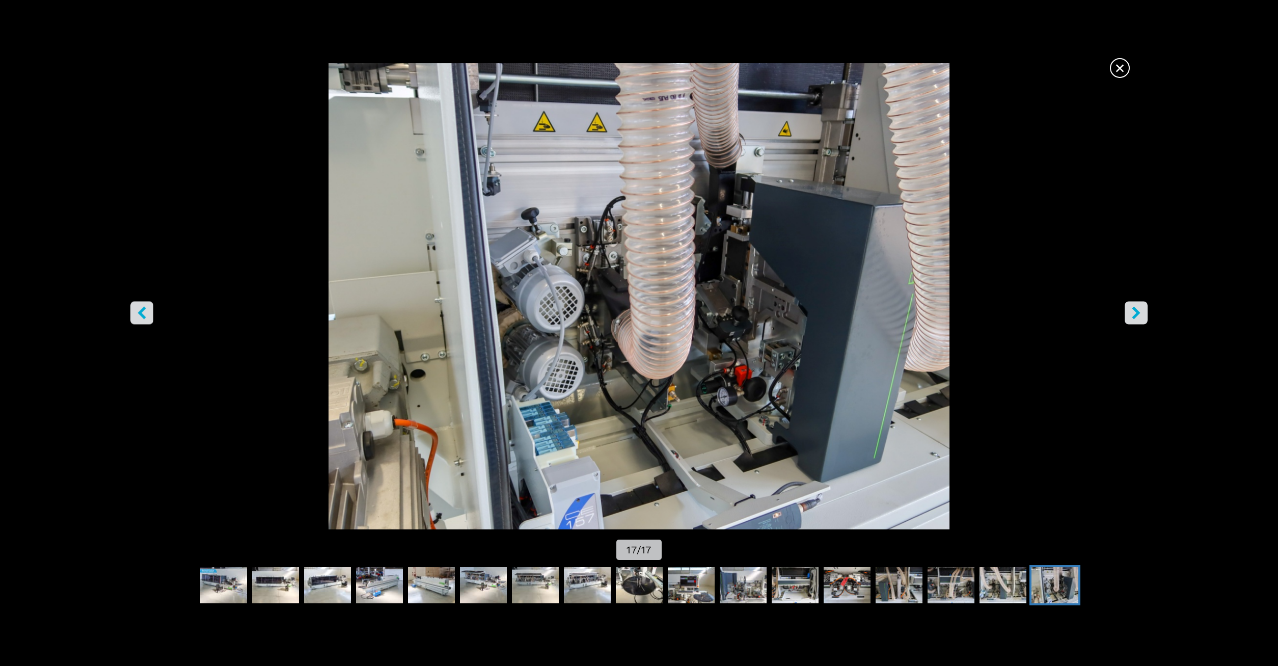
click at [1116, 67] on span "×" at bounding box center [1120, 66] width 18 height 18
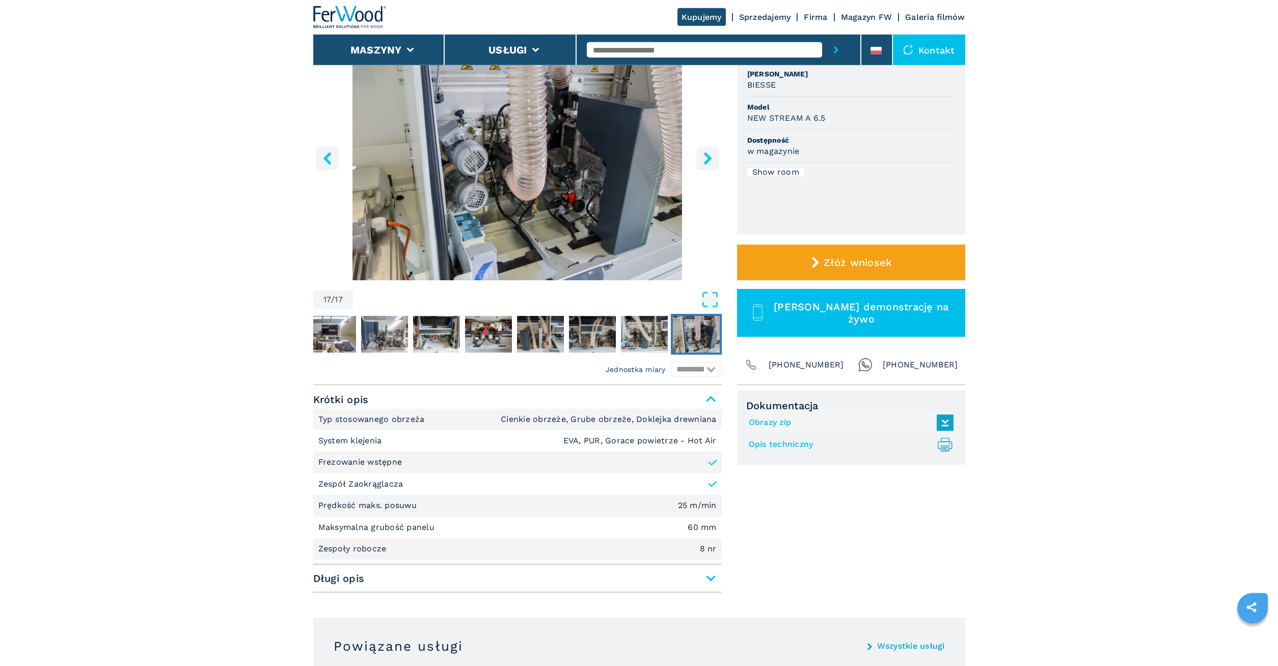
scroll to position [260, 0]
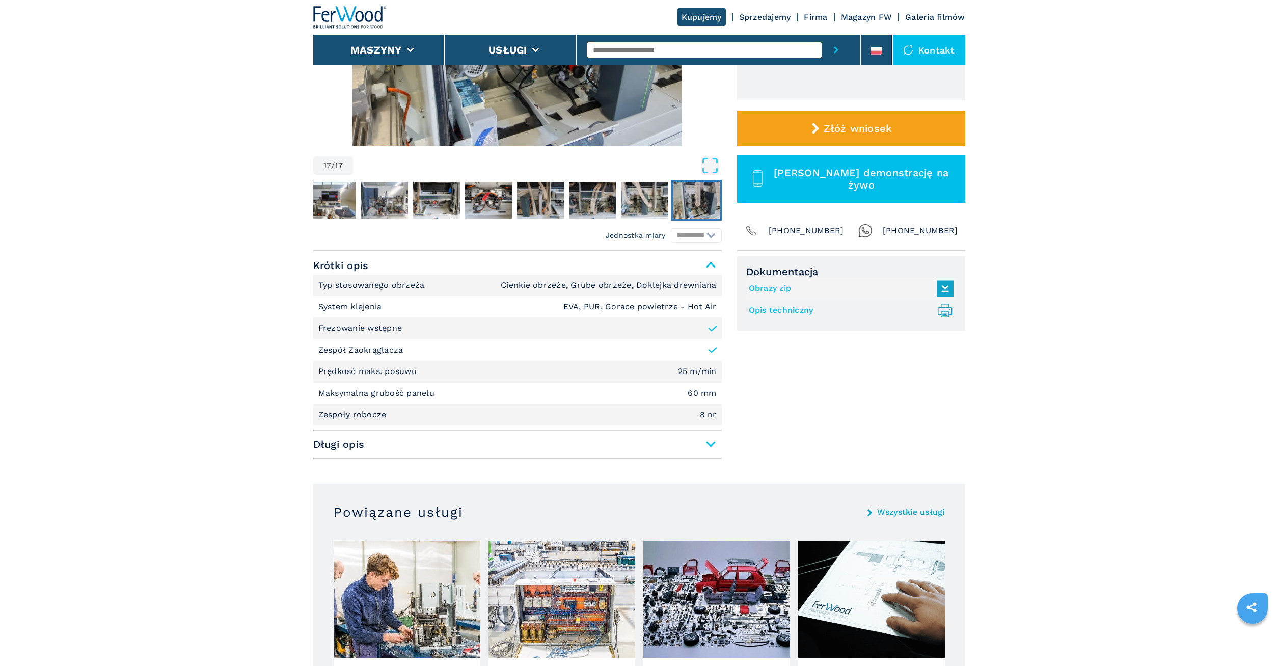
click at [702, 454] on div "Krótki opis Typ stosowanego obrzeża Cienkie obrzeże, Grube obrzeże, Doklejka dr…" at bounding box center [517, 357] width 408 height 203
click at [722, 445] on div "**********" at bounding box center [639, 357] width 652 height 212
click at [707, 448] on span "Długi opis" at bounding box center [517, 444] width 408 height 18
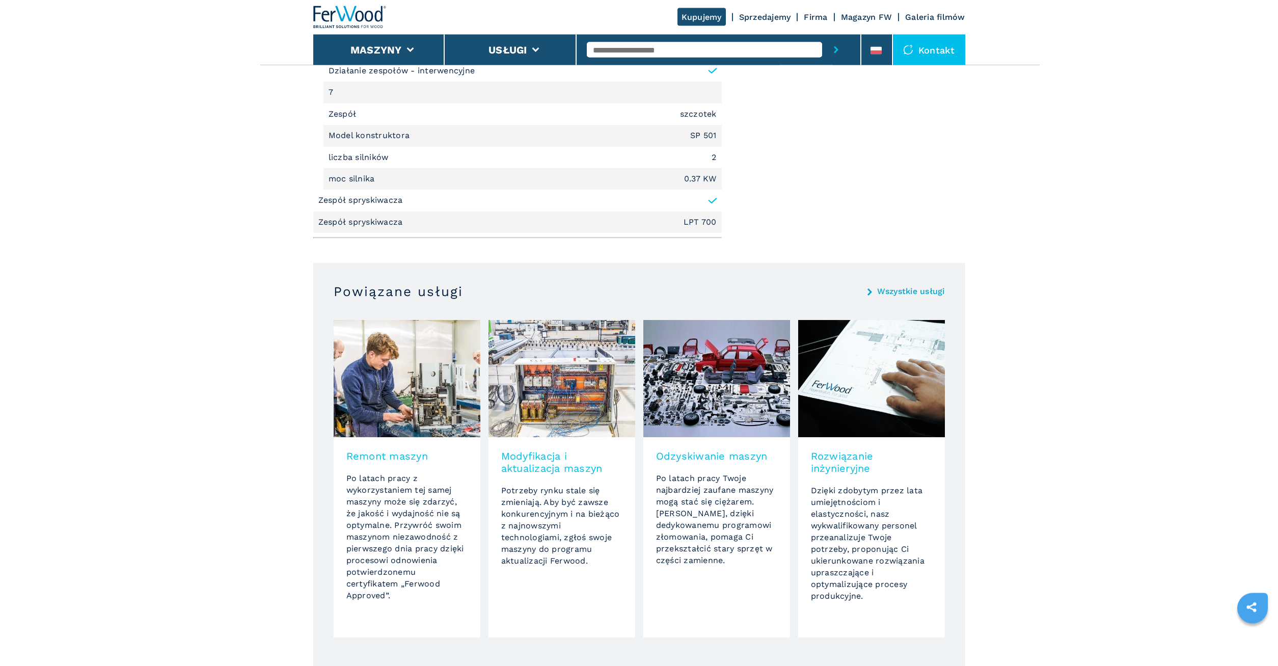
scroll to position [1714, 0]
